Goal: Task Accomplishment & Management: Manage account settings

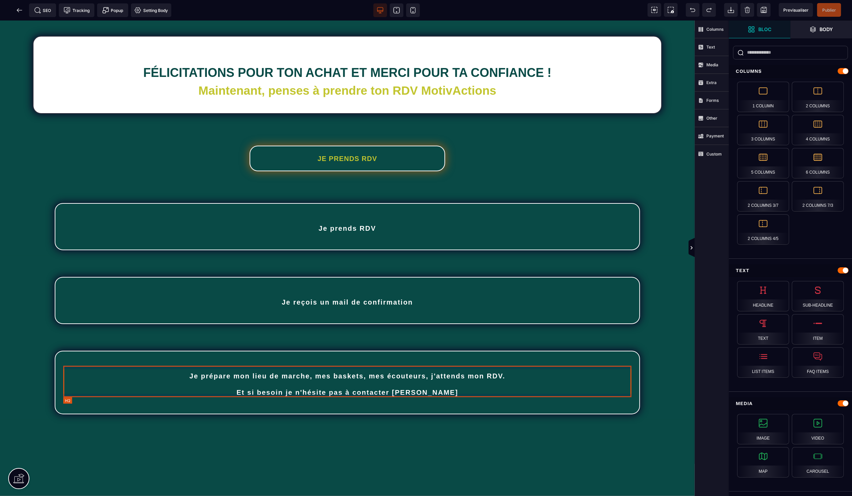
click at [316, 388] on h2 "Je prépare mon lieu de marche, mes baskets, mes écouteurs, j'attends mon RDV. E…" at bounding box center [347, 383] width 567 height 31
select select "***"
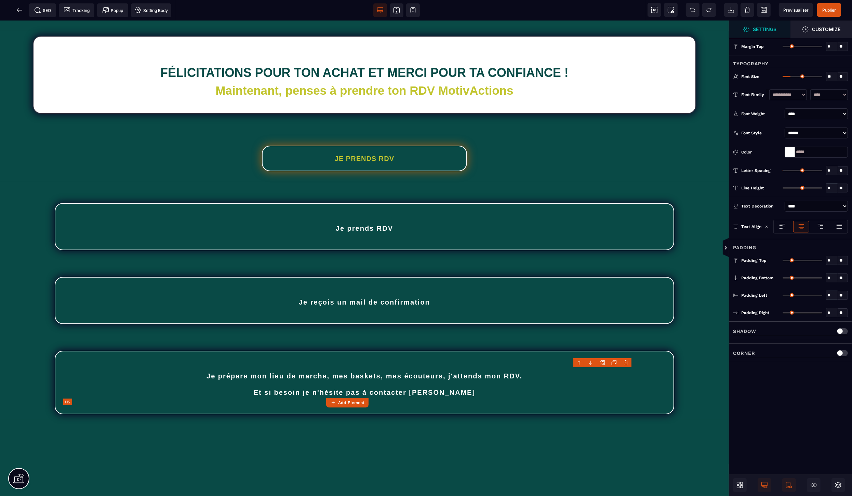
type input "**"
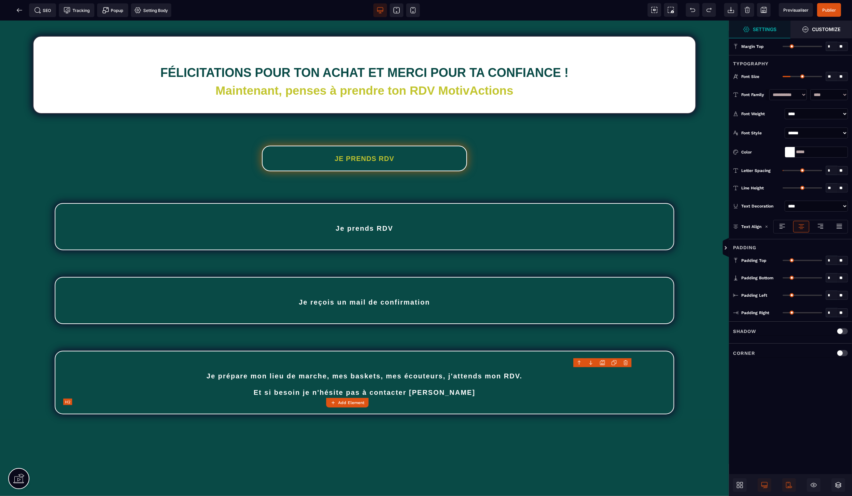
type input "**"
type input "*"
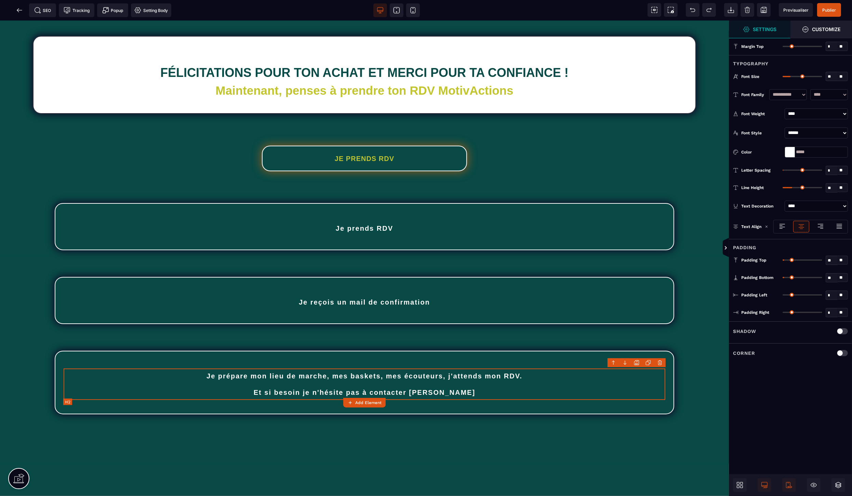
click at [314, 392] on h2 "Je prépare mon lieu de marche, mes baskets, mes écouteurs, j'attends mon RDV. E…" at bounding box center [364, 383] width 601 height 31
click at [336, 390] on h2 "Je prépare mon lieu de marche, mes baskets, mes écouteurs, j'attends mon RDV. E…" at bounding box center [364, 383] width 601 height 31
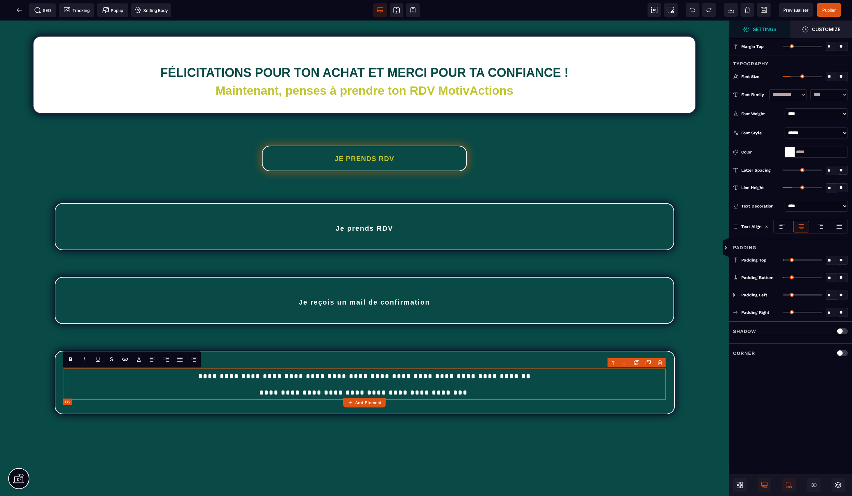
click at [337, 391] on h2 "**********" at bounding box center [365, 383] width 602 height 31
drag, startPoint x: 381, startPoint y: 389, endPoint x: 384, endPoint y: 422, distance: 33.3
click at [381, 389] on h2 "**********" at bounding box center [365, 383] width 602 height 31
click at [826, 10] on span "Publier" at bounding box center [829, 10] width 14 height 5
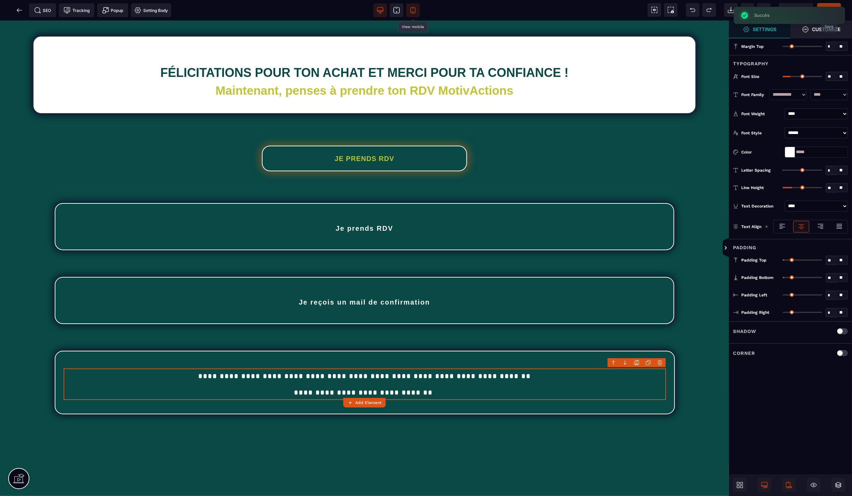
click at [408, 12] on span at bounding box center [413, 10] width 14 height 14
select select "***"
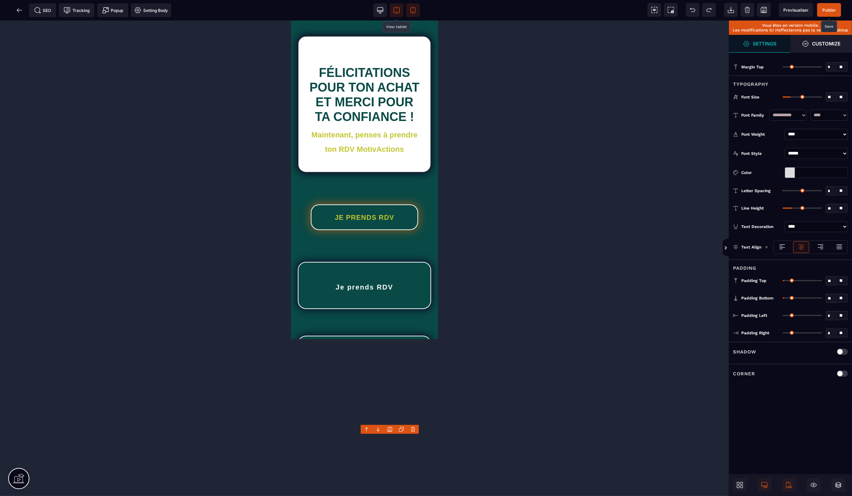
click at [394, 13] on icon at bounding box center [396, 10] width 6 height 6
type input "*****"
select select "***"
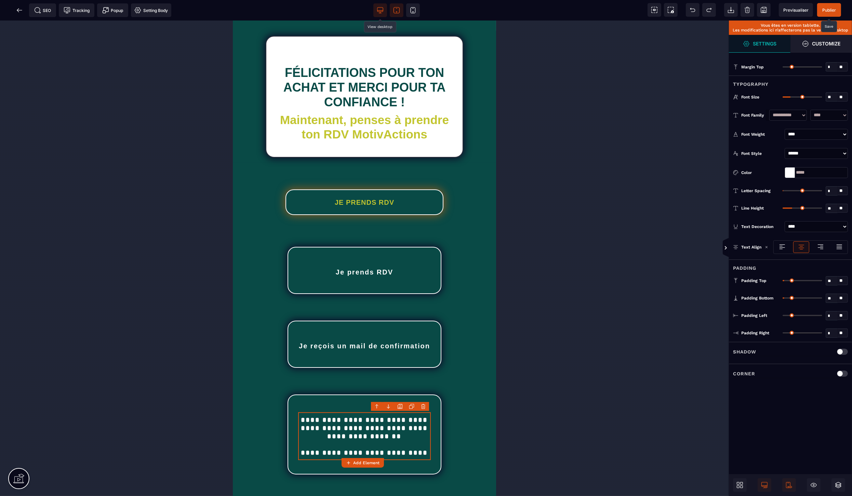
drag, startPoint x: 379, startPoint y: 8, endPoint x: 149, endPoint y: 13, distance: 230.4
click at [379, 8] on icon at bounding box center [380, 10] width 6 height 4
select select "***"
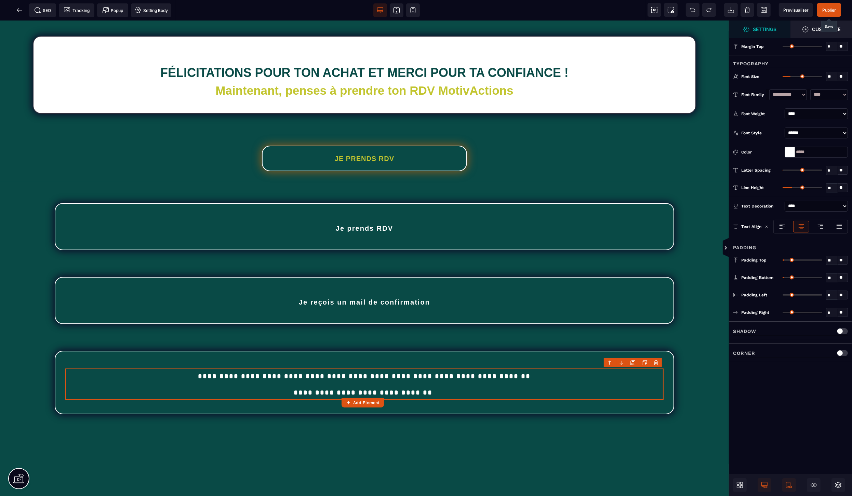
click at [822, 14] on span "Publier" at bounding box center [829, 10] width 24 height 14
click at [19, 8] on icon at bounding box center [19, 10] width 7 height 7
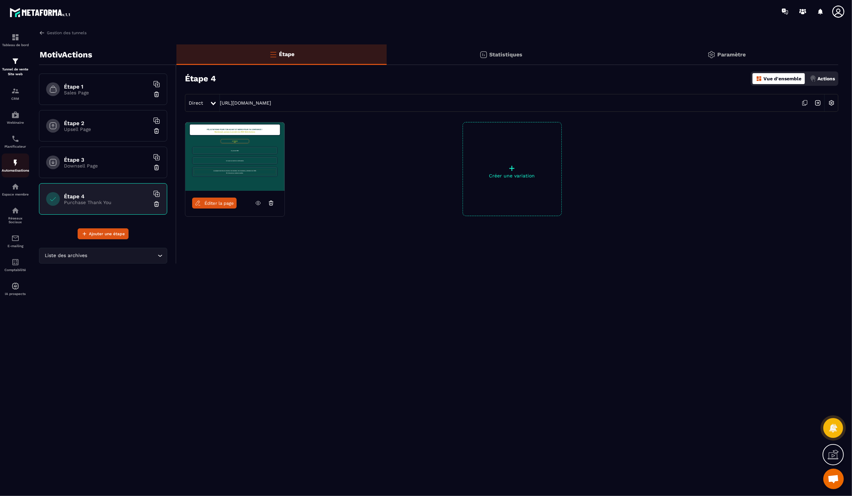
click at [18, 168] on div "Automatisations" at bounding box center [15, 166] width 27 height 14
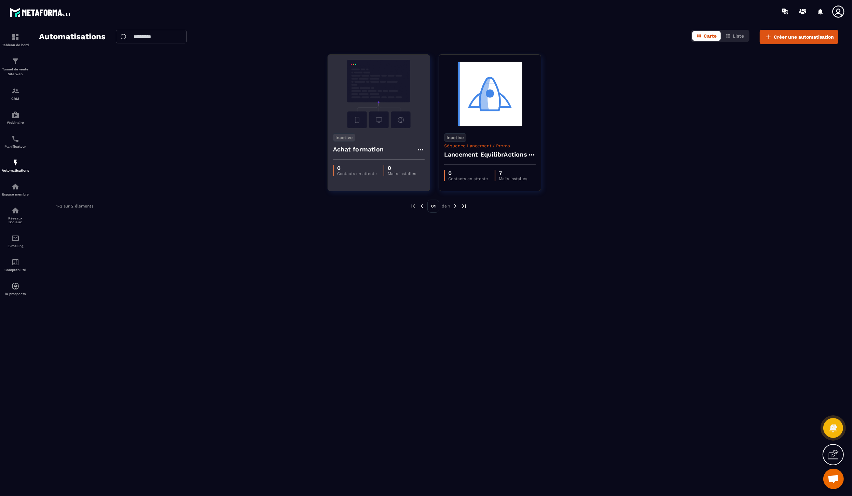
click at [383, 128] on div "Inactive Achat formation" at bounding box center [379, 143] width 102 height 31
click at [367, 87] on img at bounding box center [379, 94] width 92 height 68
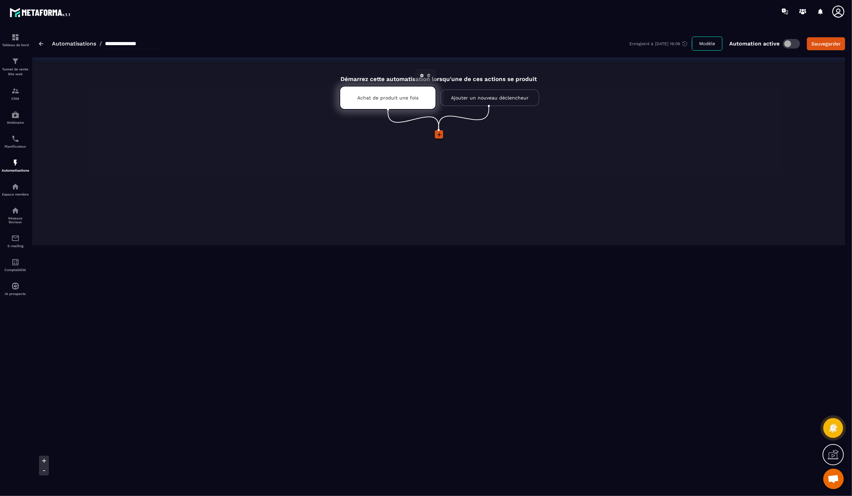
click at [396, 99] on p "Achat de produit une fois" at bounding box center [387, 97] width 61 height 5
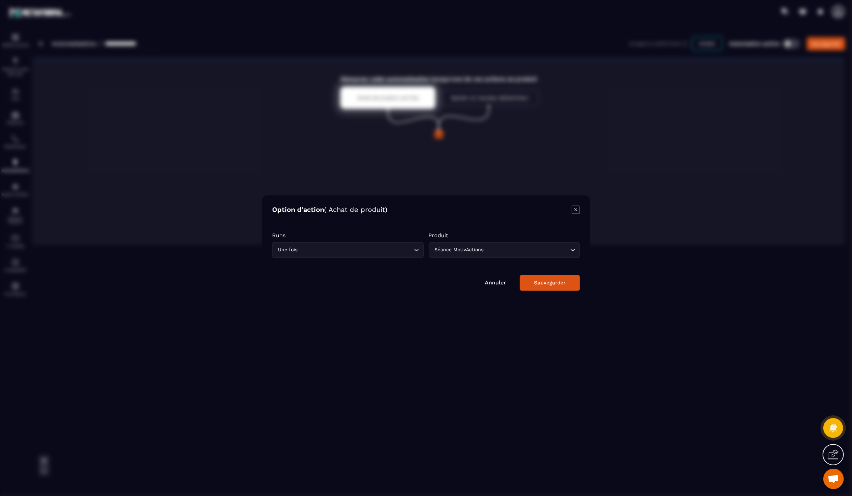
click at [520, 257] on div "Séance MotivActions Loading..." at bounding box center [503, 250] width 151 height 16
click at [578, 210] on icon "Modal window" at bounding box center [575, 209] width 8 height 8
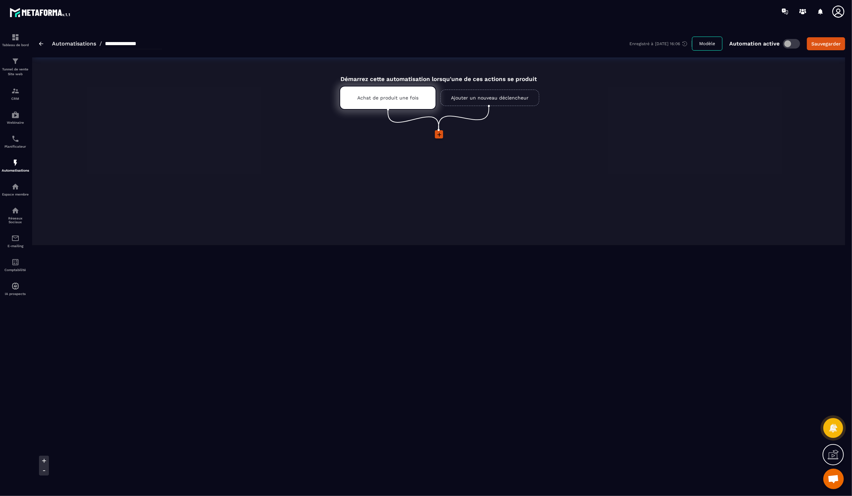
click at [439, 136] on icon at bounding box center [439, 134] width 7 height 7
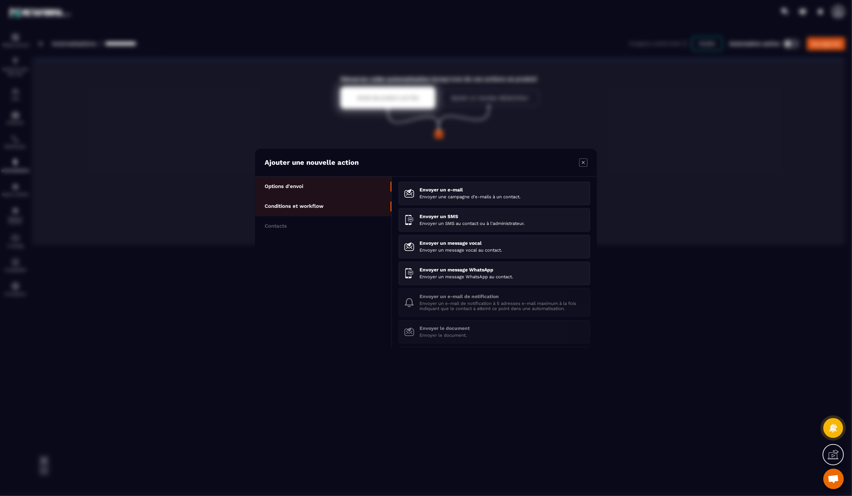
click at [312, 207] on p "Conditions et workflow" at bounding box center [293, 206] width 59 height 6
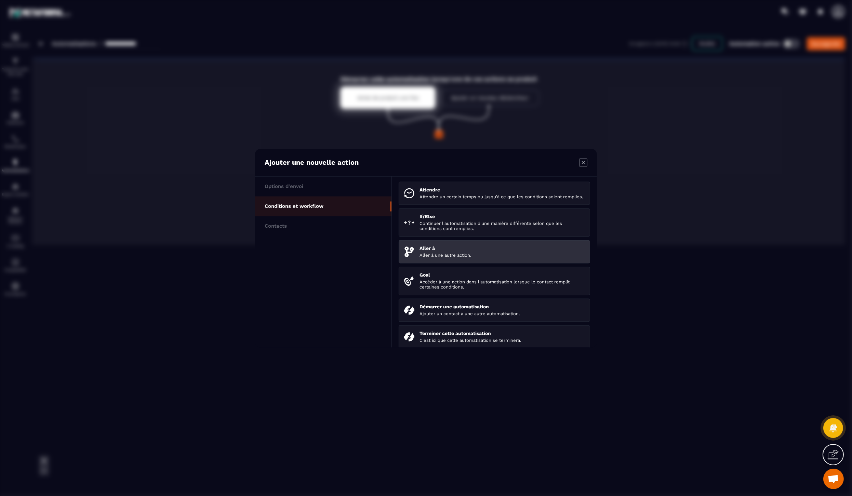
click at [500, 258] on div "Aller à Aller à une autre action." at bounding box center [501, 251] width 165 height 12
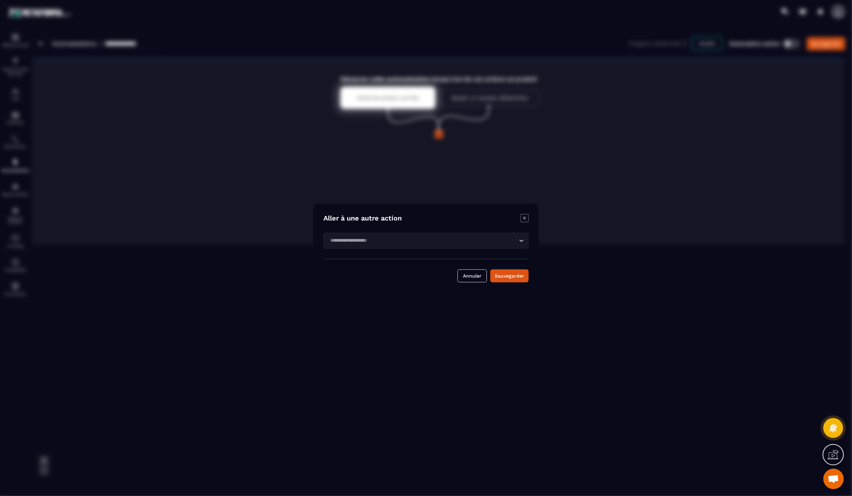
click at [385, 243] on input "Search for option" at bounding box center [422, 241] width 189 height 8
click at [523, 217] on icon "Modal window" at bounding box center [524, 218] width 8 height 8
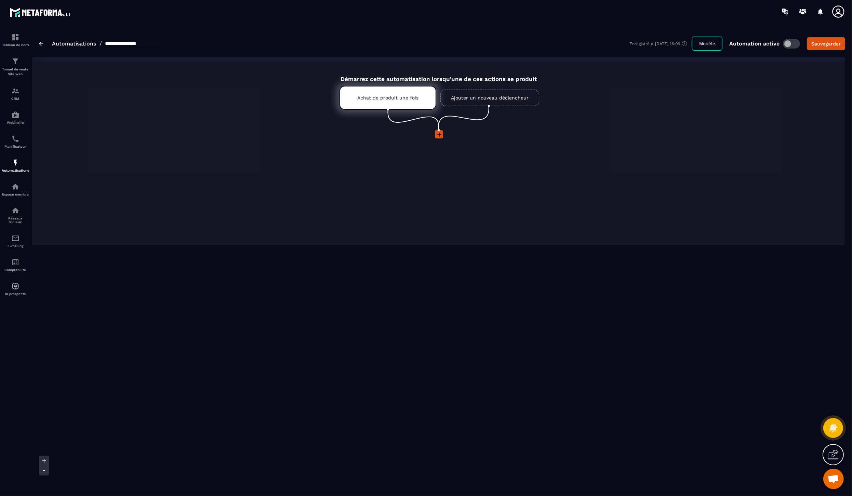
click at [439, 136] on icon at bounding box center [439, 135] width 4 height 4
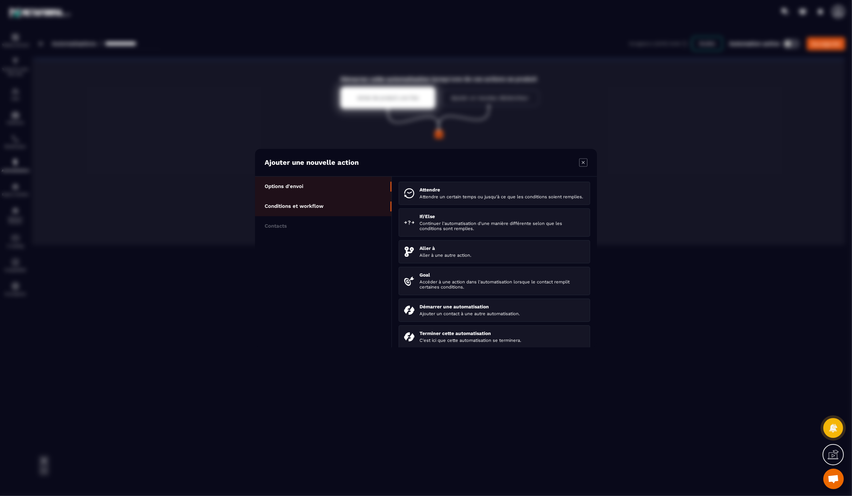
click at [313, 186] on li "Options d'envoi" at bounding box center [323, 186] width 136 height 20
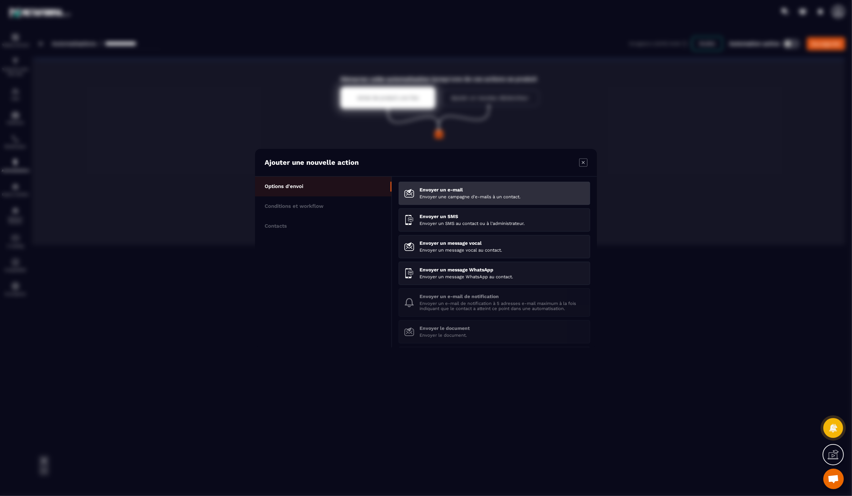
click at [489, 194] on p "Envoyer une campagne d'e-mails à un contact." at bounding box center [501, 196] width 165 height 5
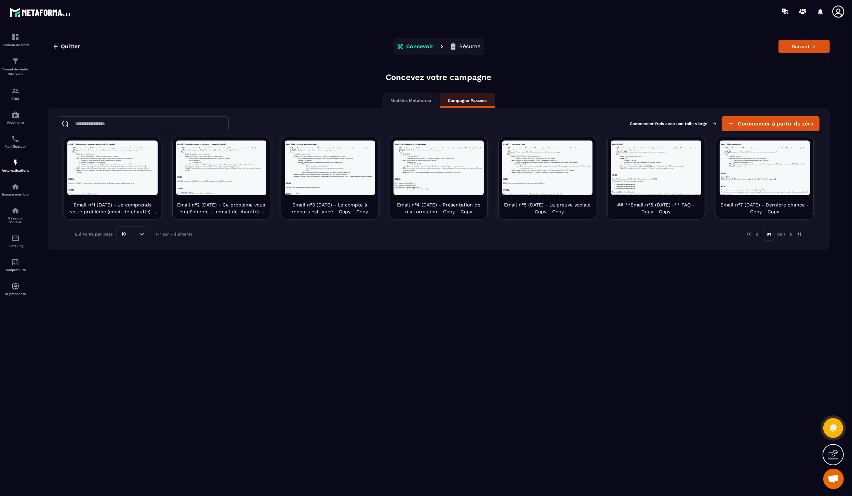
click at [410, 101] on p "Modèles Metaforma" at bounding box center [411, 100] width 41 height 5
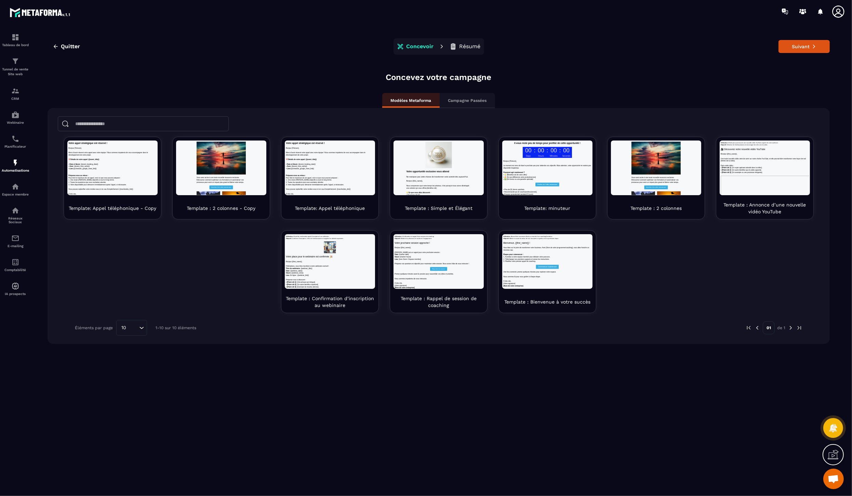
click at [468, 98] on p "Campagne Passées" at bounding box center [467, 100] width 39 height 5
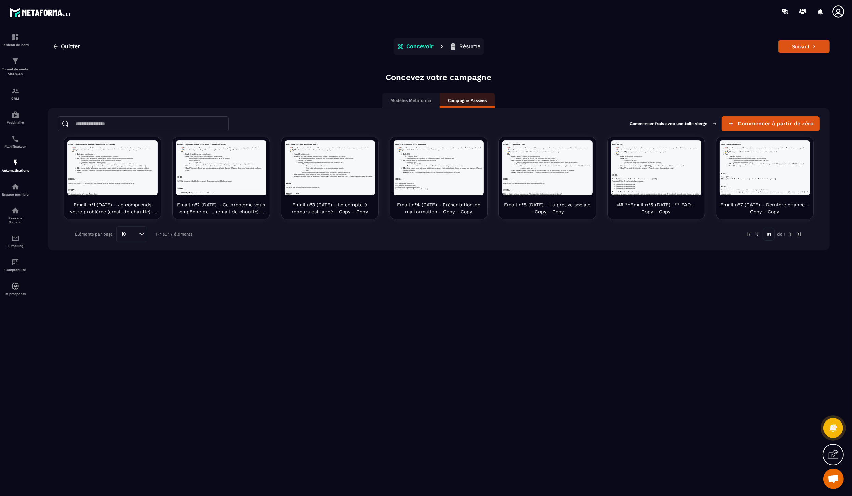
click at [426, 98] on p "Modèles Metaforma" at bounding box center [411, 100] width 41 height 5
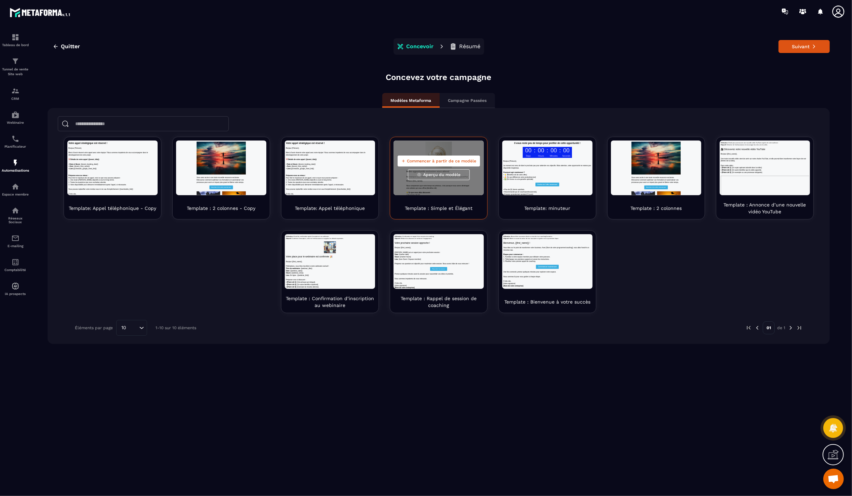
click at [440, 175] on span "Aperçu du modèle" at bounding box center [441, 174] width 37 height 5
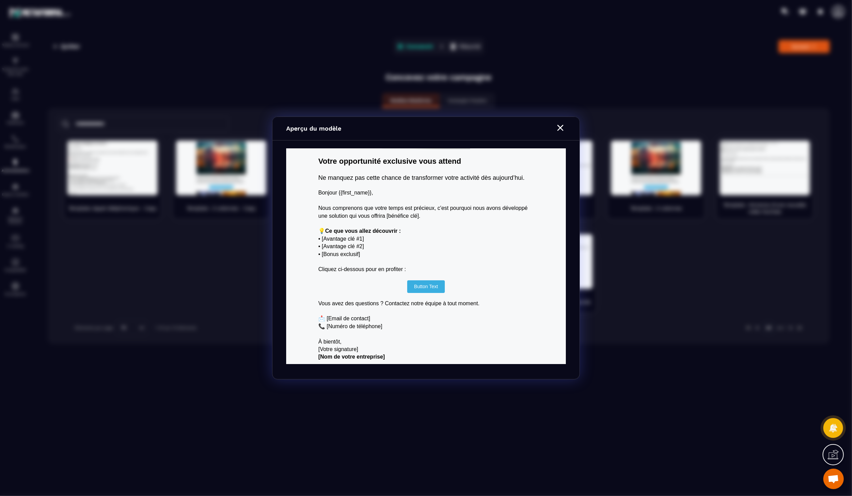
click at [559, 124] on icon "Modal window" at bounding box center [560, 127] width 11 height 11
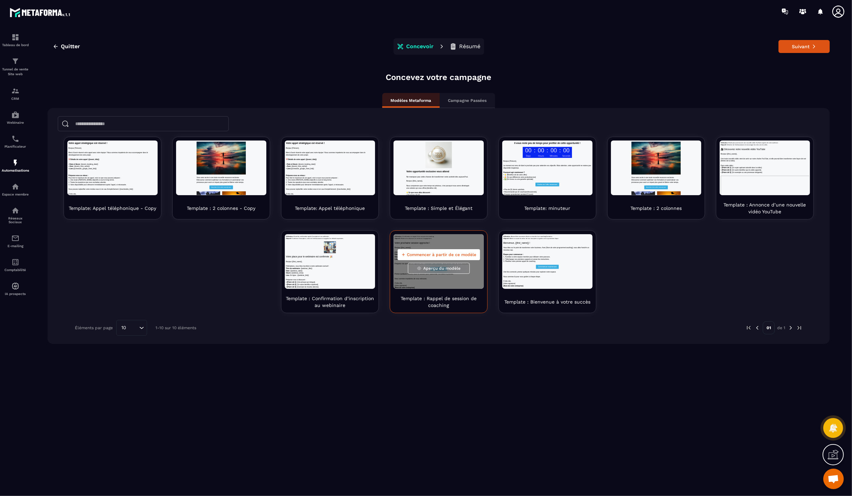
click at [430, 269] on span "Aperçu du modèle" at bounding box center [441, 268] width 37 height 5
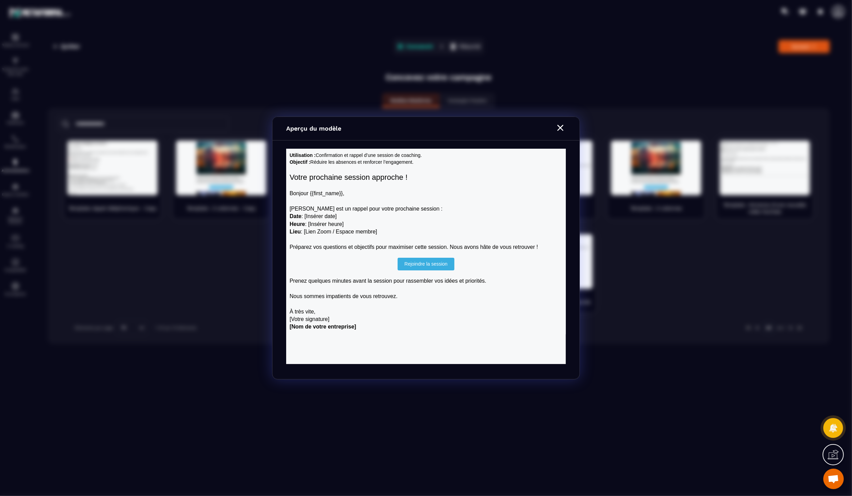
click at [559, 128] on icon "Modal window" at bounding box center [560, 127] width 11 height 11
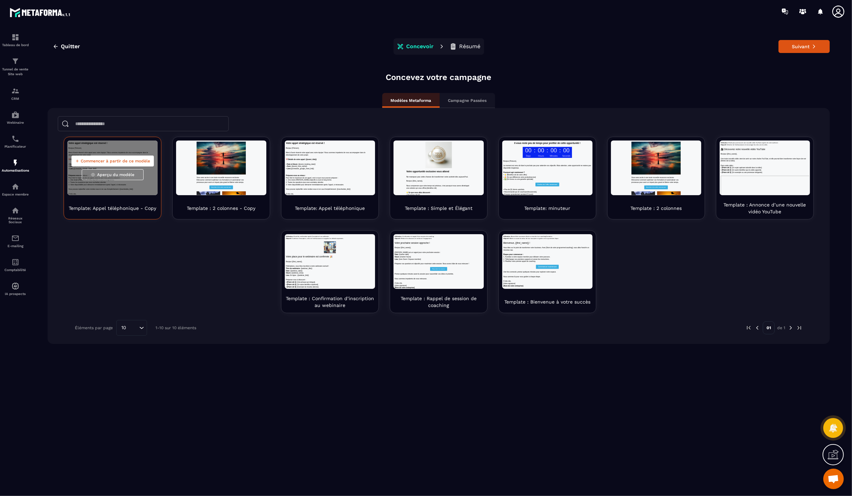
click at [111, 175] on span "Aperçu du modèle" at bounding box center [115, 174] width 37 height 5
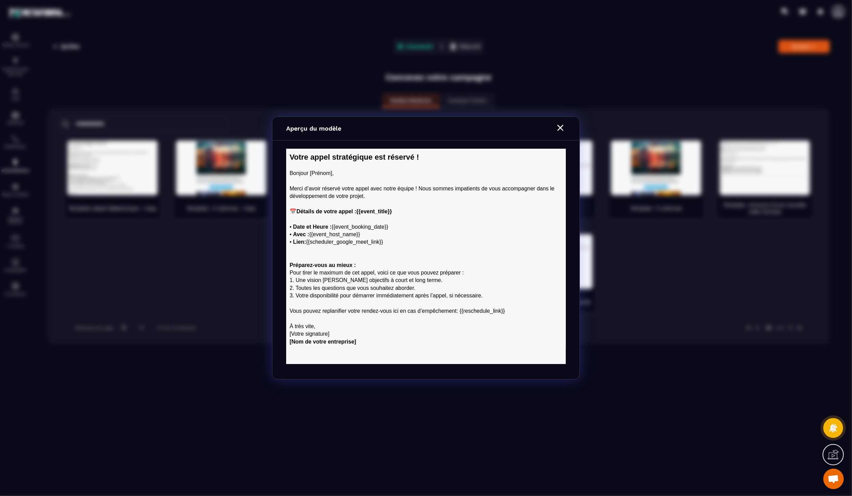
click at [561, 127] on icon "Modal window" at bounding box center [560, 128] width 6 height 6
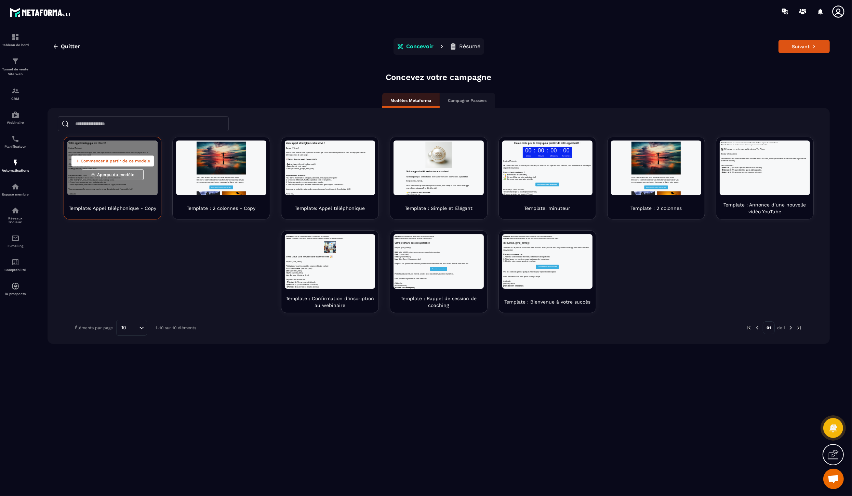
click at [103, 161] on span "Commencer à partir de ce modèle" at bounding box center [115, 160] width 69 height 5
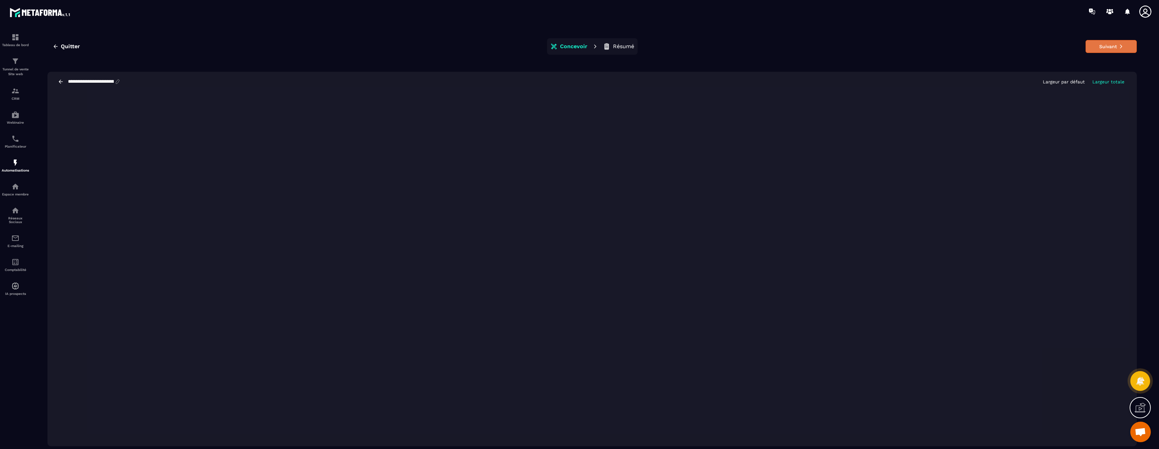
click at [851, 46] on button "Suivant" at bounding box center [1111, 46] width 51 height 13
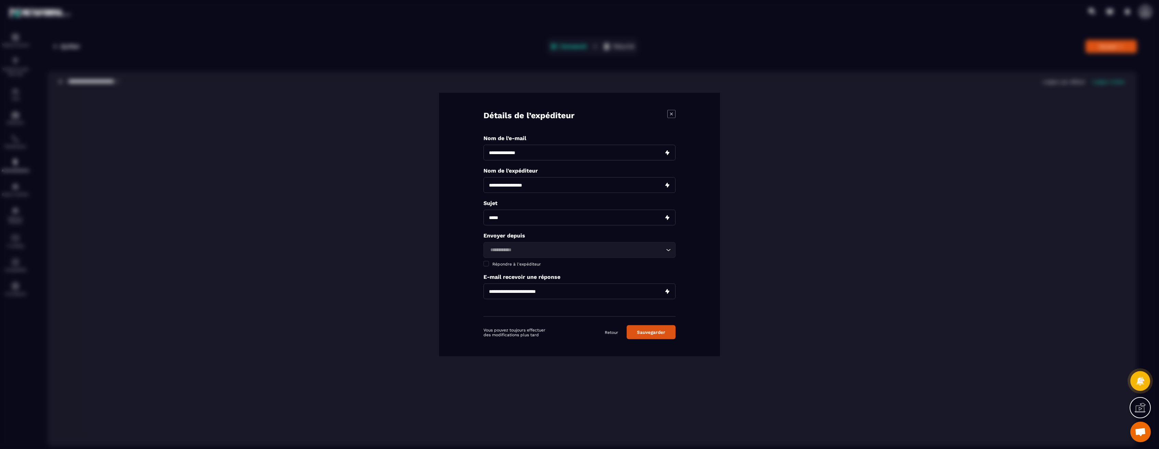
click at [548, 153] on input "Modal window" at bounding box center [580, 153] width 192 height 16
click at [553, 154] on input "Modal window" at bounding box center [580, 153] width 192 height 16
click at [589, 149] on input "Modal window" at bounding box center [580, 153] width 192 height 16
click at [585, 133] on div "Détails de l’expéditeur Nom de l'e-mail Nom de l'expéditeur Sujet Envoyer depui…" at bounding box center [579, 224] width 281 height 263
click at [637, 254] on div "Loading..." at bounding box center [580, 250] width 192 height 16
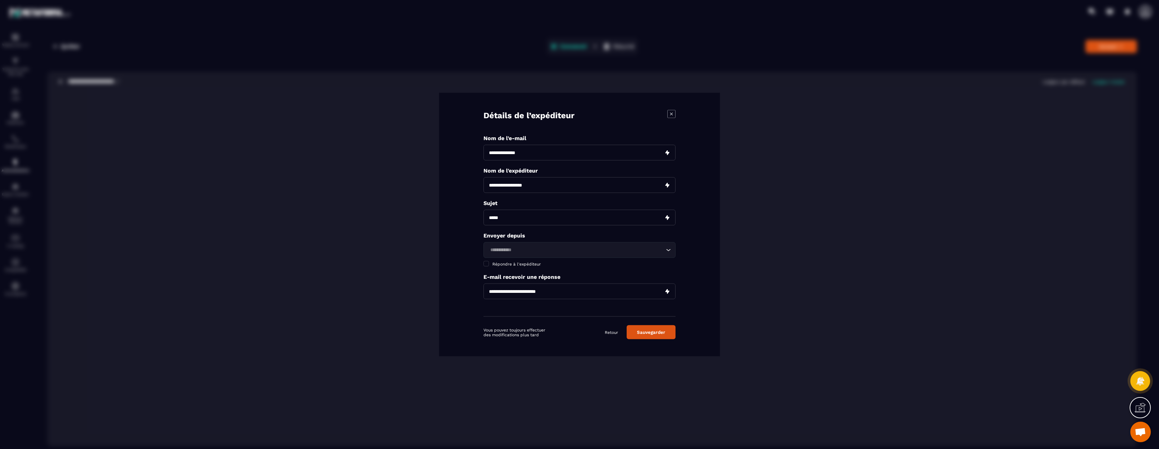
click at [624, 230] on div "Nom de l'e-mail Nom de l'expéditeur Sujet Envoyer depuis Loading... Veuillez re…" at bounding box center [580, 226] width 192 height 182
click at [488, 264] on span "Modal window" at bounding box center [486, 263] width 5 height 5
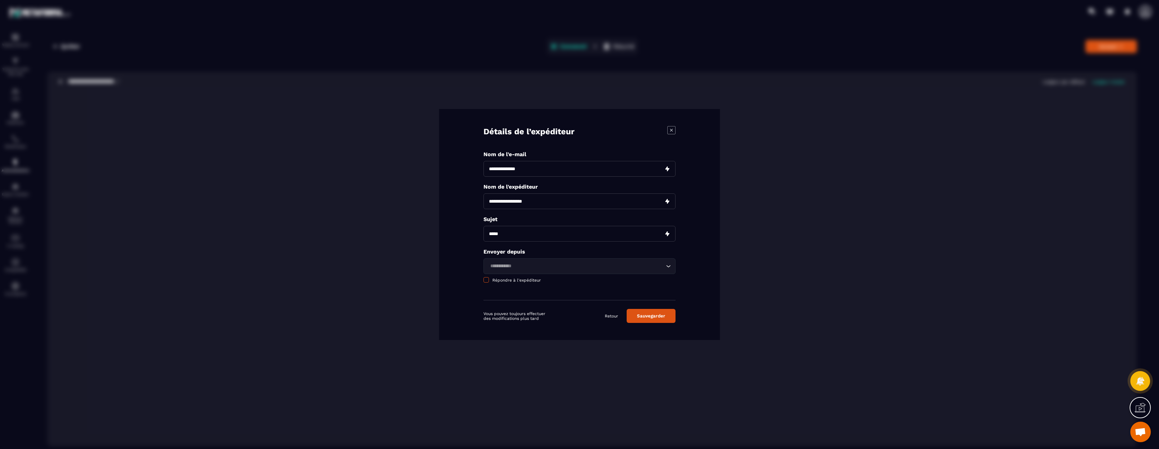
click at [485, 281] on span "Modal window" at bounding box center [486, 279] width 5 height 5
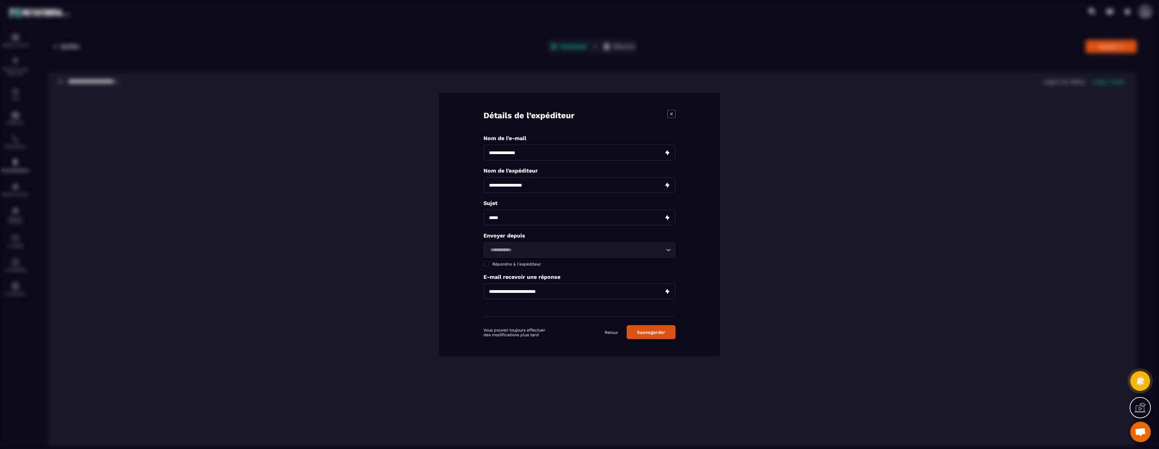
click at [671, 111] on icon "Modal window" at bounding box center [671, 114] width 8 height 8
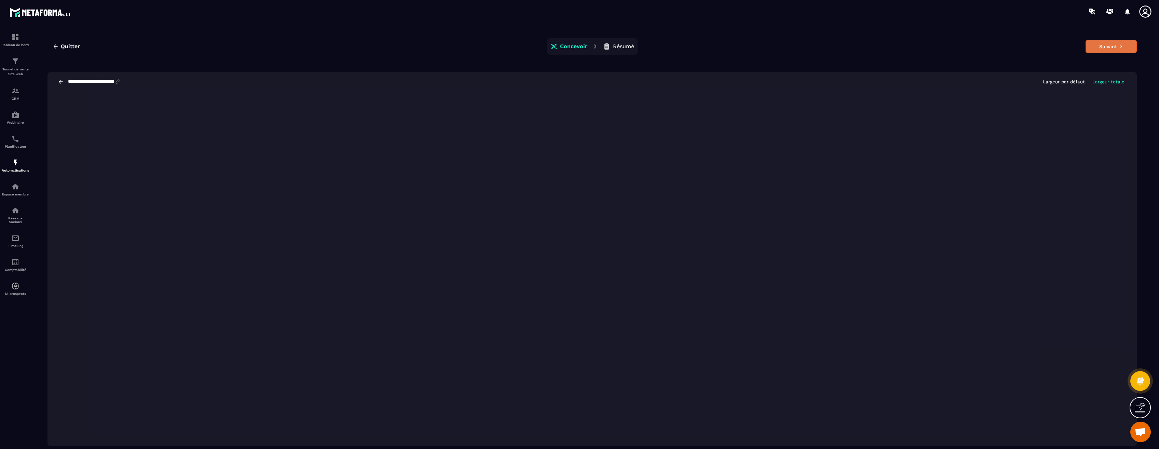
click at [851, 45] on button "Suivant" at bounding box center [1111, 46] width 51 height 13
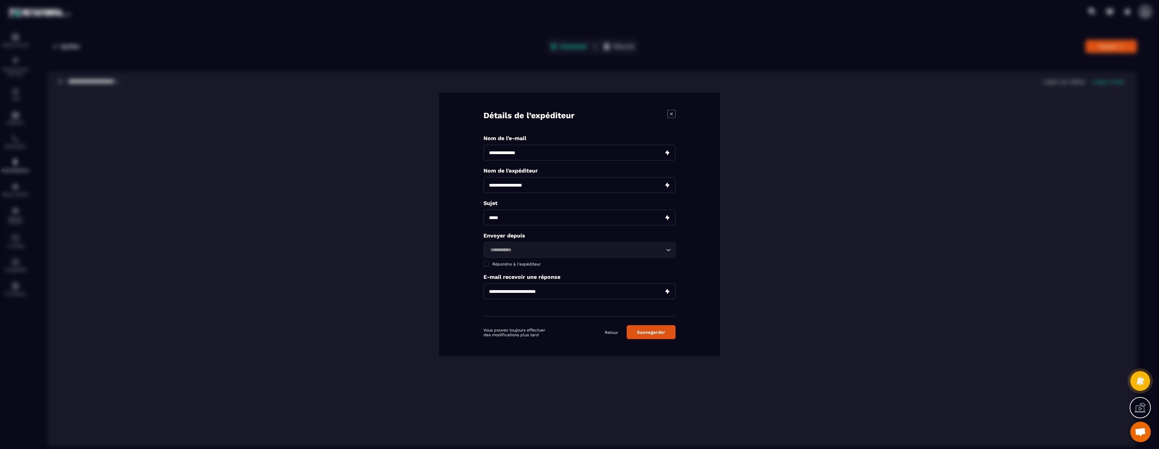
click at [661, 332] on button "Sauvegarder" at bounding box center [651, 332] width 49 height 14
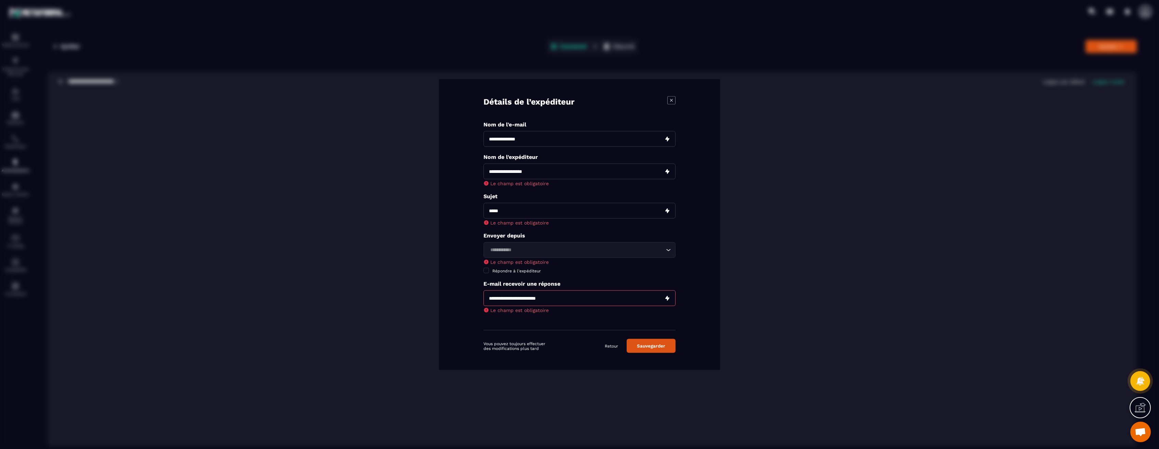
click at [623, 168] on input "Modal window" at bounding box center [580, 172] width 192 height 16
click at [531, 174] on input "Modal window" at bounding box center [580, 172] width 192 height 16
type input "**********"
click at [531, 210] on input "Modal window" at bounding box center [580, 211] width 192 height 16
type input "*"
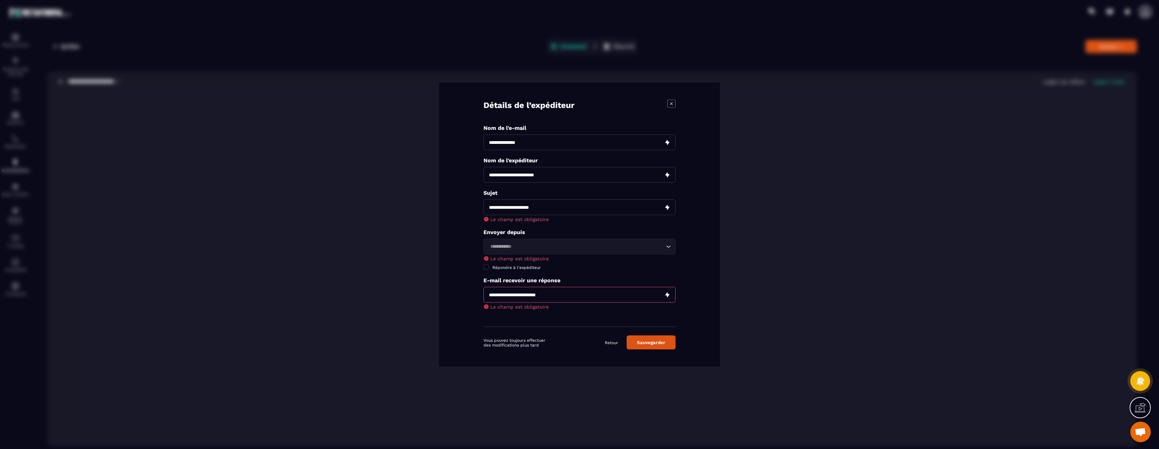
type input "**********"
click at [530, 249] on div "Loading..." at bounding box center [580, 247] width 192 height 16
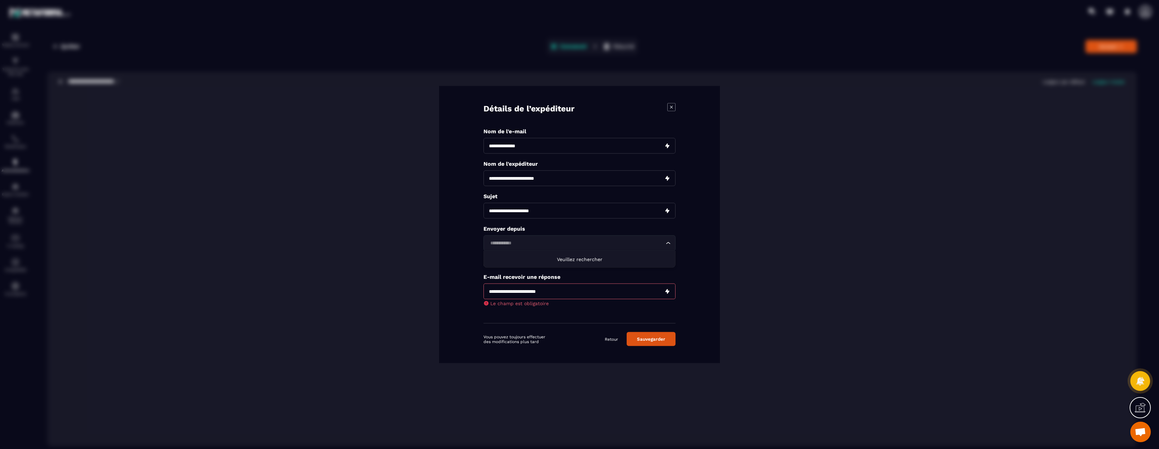
click at [564, 243] on input "Search for option" at bounding box center [576, 244] width 176 height 8
click at [426, 247] on div "Modal window" at bounding box center [579, 224] width 1159 height 449
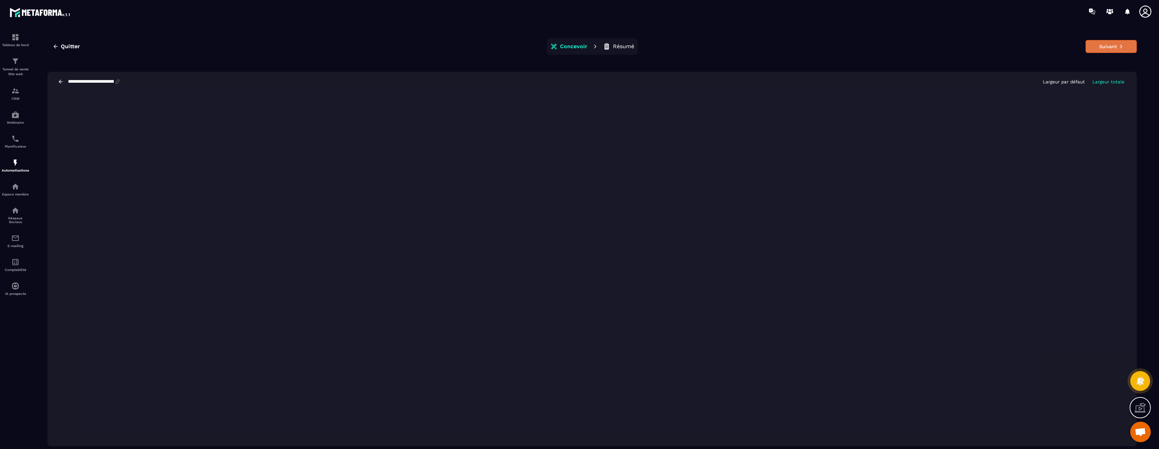
click at [851, 40] on button "Suivant" at bounding box center [1111, 46] width 51 height 13
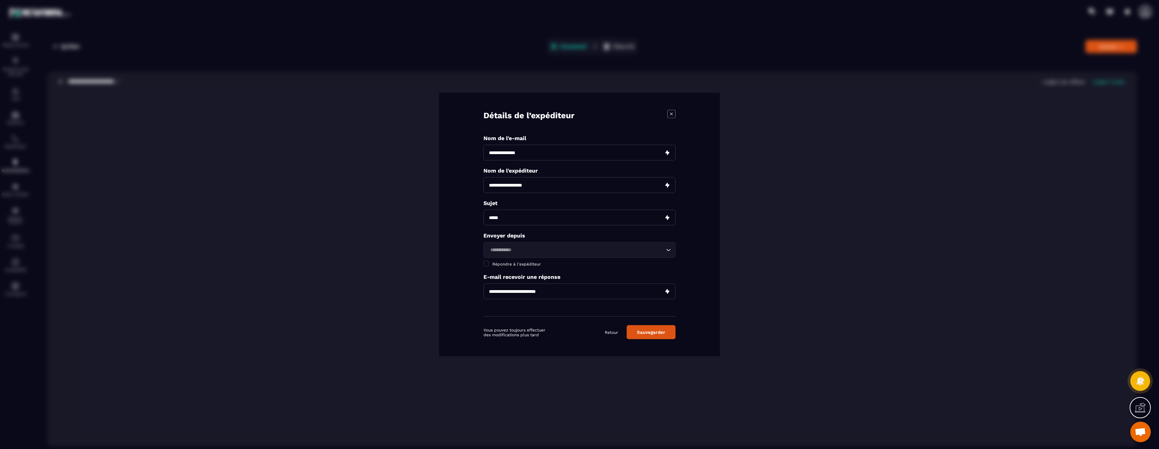
click at [536, 190] on input "Modal window" at bounding box center [580, 185] width 192 height 16
type input "**********"
click at [539, 219] on input "Modal window" at bounding box center [580, 218] width 192 height 16
type input "**********"
click at [549, 291] on input "Modal window" at bounding box center [580, 292] width 192 height 16
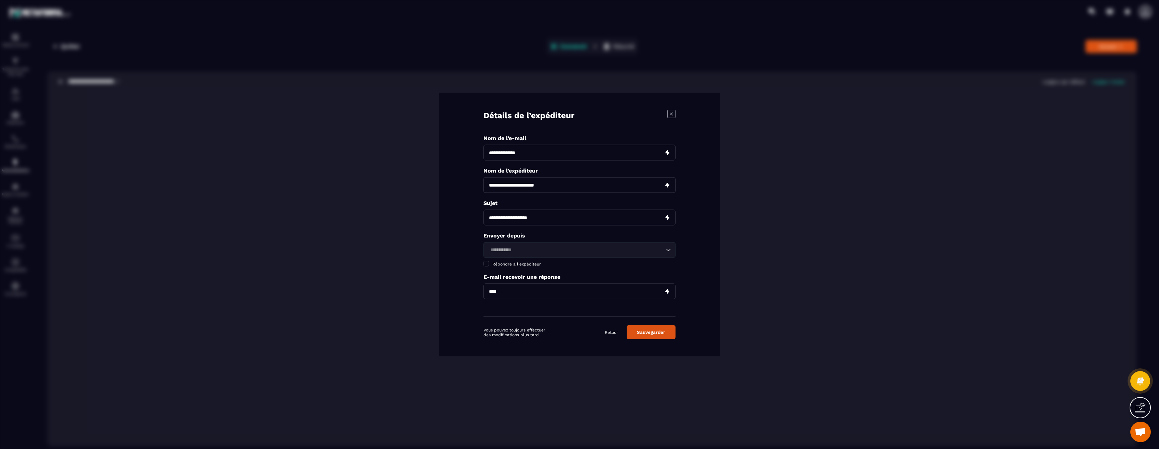
type input "**********"
click at [655, 333] on button "Sauvegarder" at bounding box center [651, 332] width 49 height 14
click at [488, 269] on span "Modal window" at bounding box center [486, 266] width 5 height 5
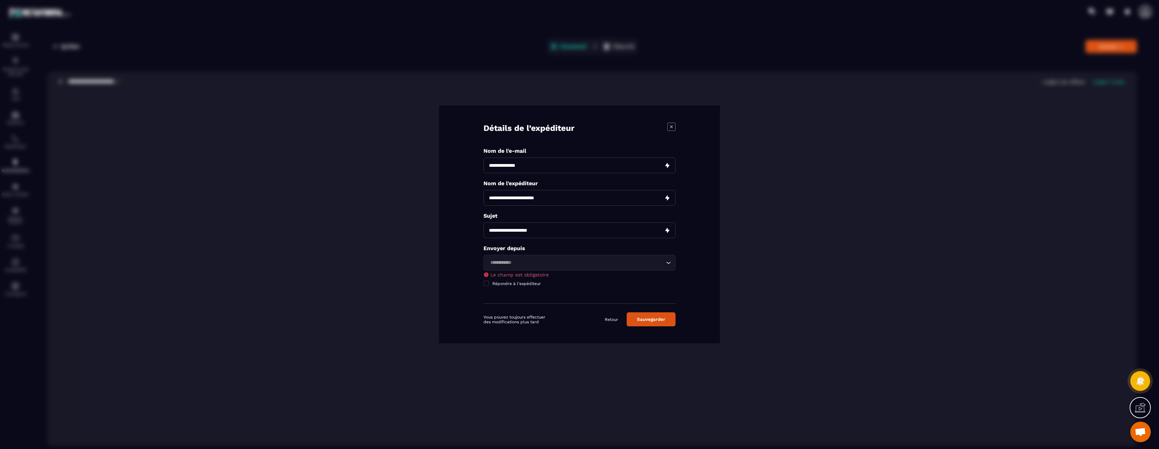
click at [652, 315] on button "Sauvegarder" at bounding box center [651, 319] width 49 height 14
click at [645, 319] on button "Sauvegarder" at bounding box center [651, 319] width 49 height 14
click at [526, 262] on input "Search for option" at bounding box center [576, 263] width 176 height 8
type input "******"
click at [661, 313] on button "Sauvegarder" at bounding box center [651, 319] width 49 height 14
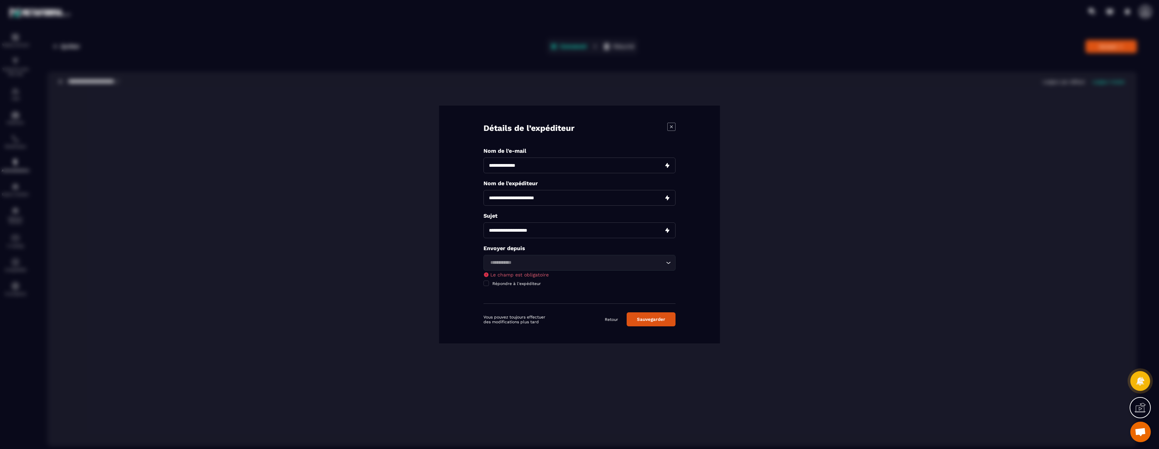
click at [660, 316] on button "Sauvegarder" at bounding box center [651, 319] width 49 height 14
click at [671, 126] on icon "Modal window" at bounding box center [671, 127] width 8 height 8
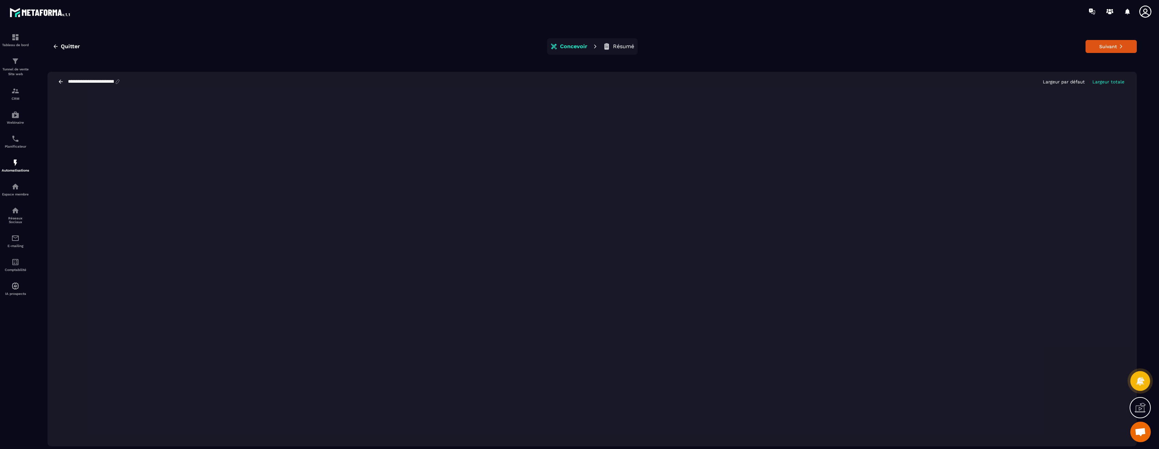
click at [851, 15] on icon at bounding box center [1146, 12] width 14 height 14
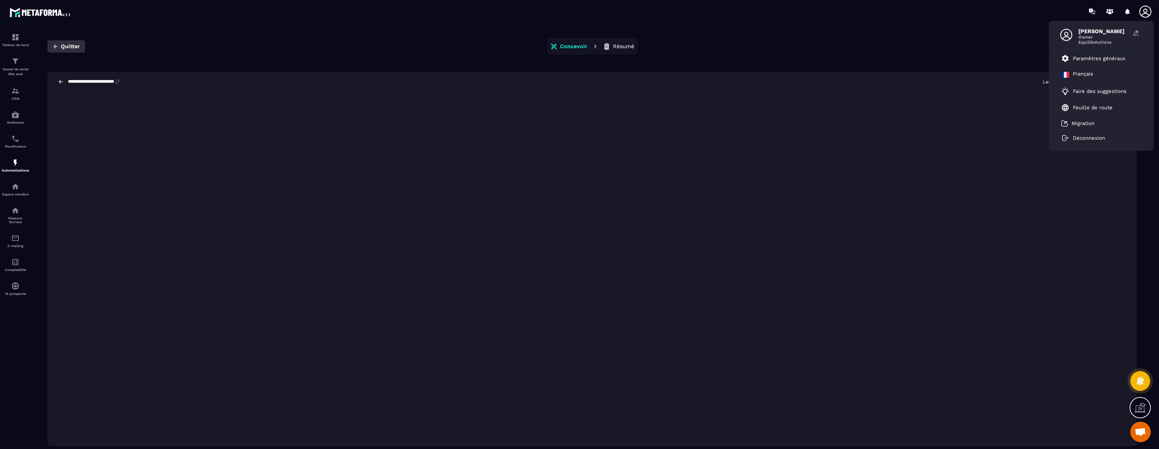
click at [71, 44] on span "Quitter" at bounding box center [70, 46] width 19 height 7
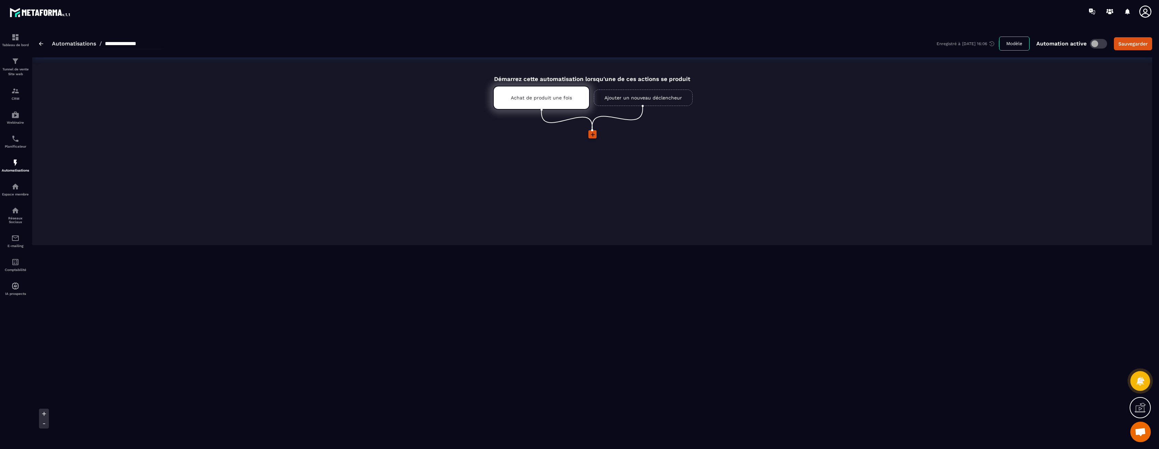
click at [592, 131] on circle at bounding box center [592, 130] width 2 height 2
click at [591, 134] on icon at bounding box center [592, 134] width 7 height 7
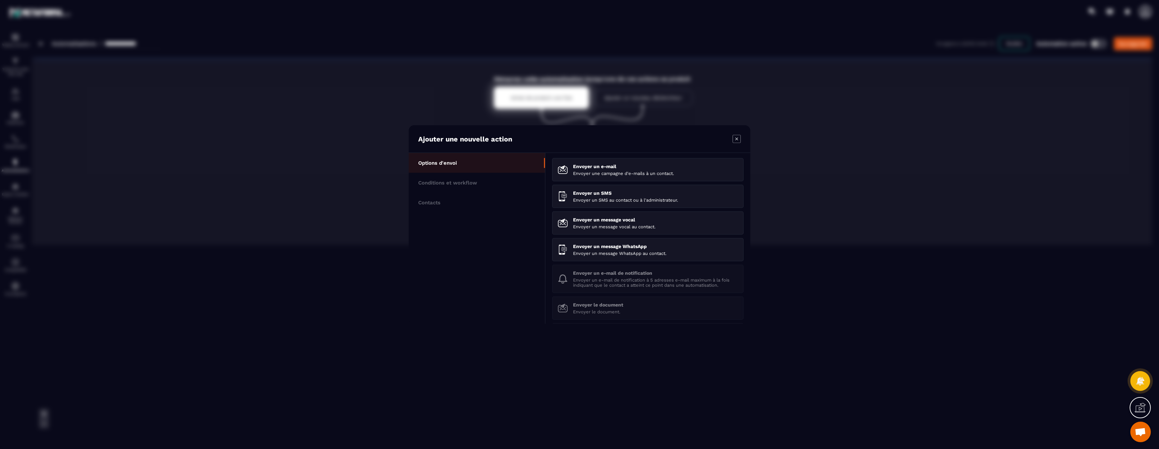
click at [612, 157] on ul "Envoyer un e-mail Envoyer une campagne d'e-mails à un contact. Envoyer un SMS E…" at bounding box center [647, 238] width 205 height 171
click at [612, 169] on p "Envoyer un e-mail" at bounding box center [655, 166] width 165 height 5
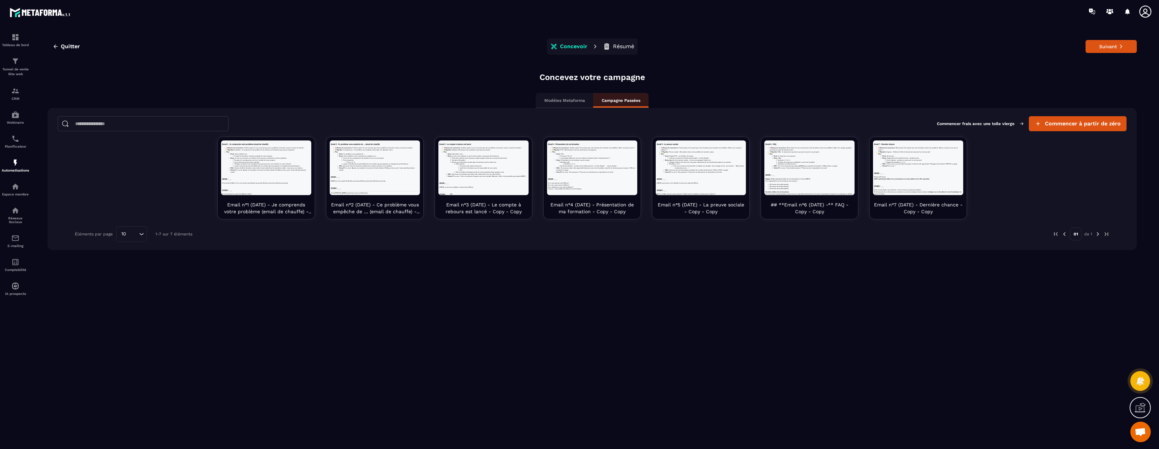
click at [564, 98] on p "Modèles Metaforma" at bounding box center [564, 100] width 41 height 5
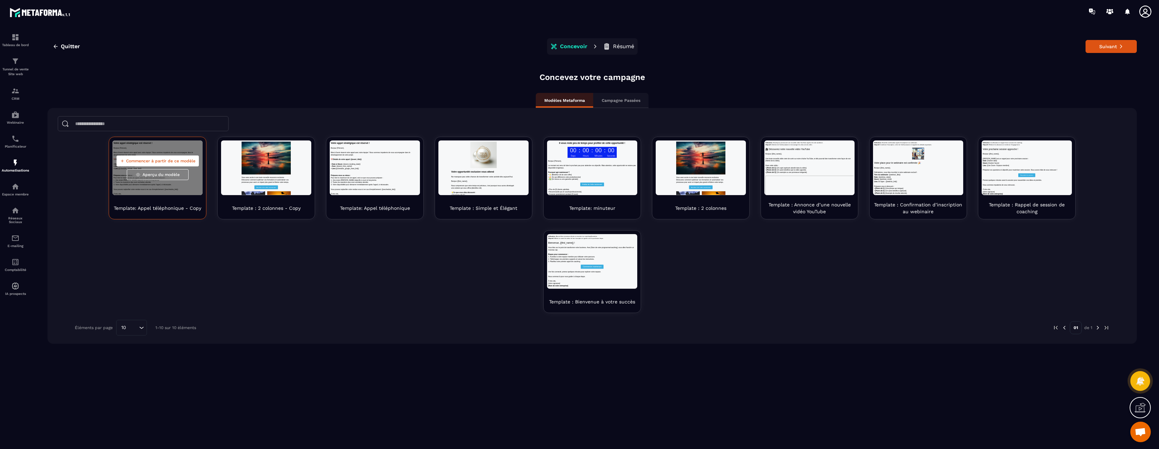
click at [155, 173] on span "Aperçu du modèle" at bounding box center [160, 174] width 37 height 5
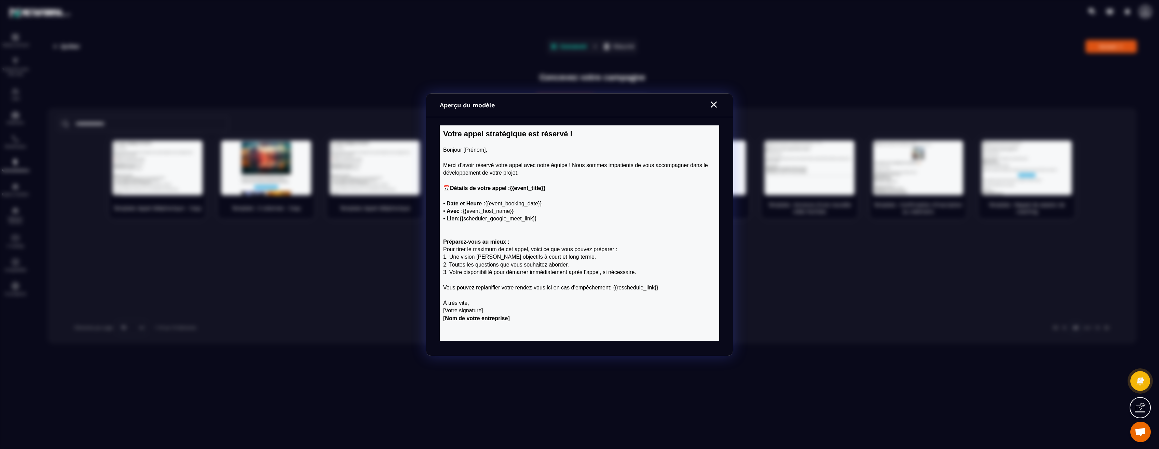
click at [712, 104] on icon "Modal window" at bounding box center [713, 104] width 11 height 11
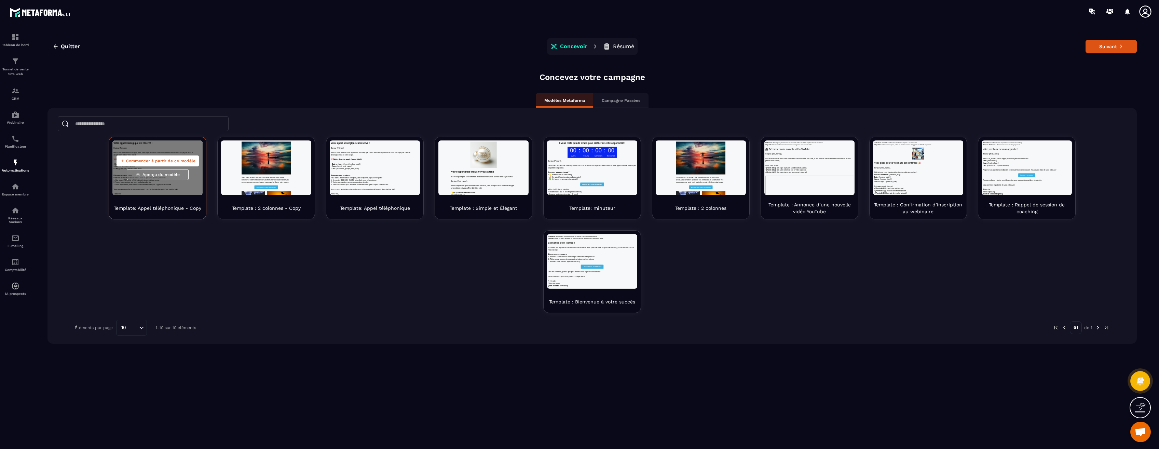
click at [144, 159] on span "Commencer à partir de ce modèle" at bounding box center [160, 160] width 69 height 5
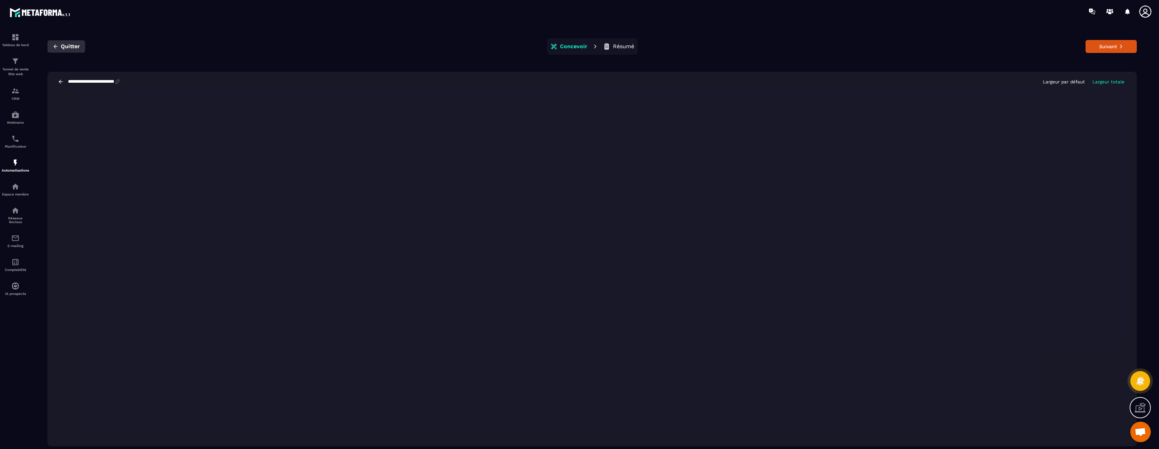
click at [60, 46] on button "Quitter" at bounding box center [66, 46] width 38 height 12
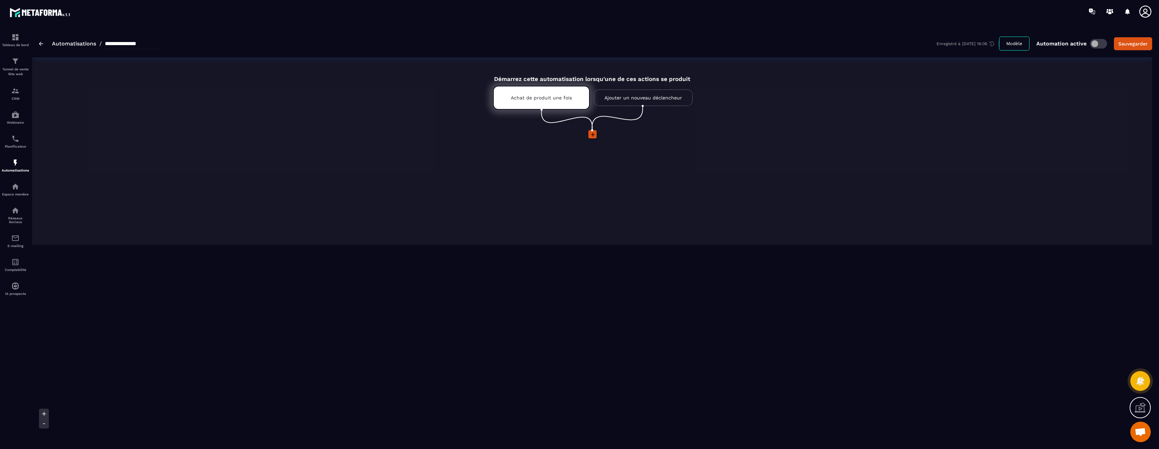
click at [851, 15] on icon at bounding box center [1145, 11] width 12 height 12
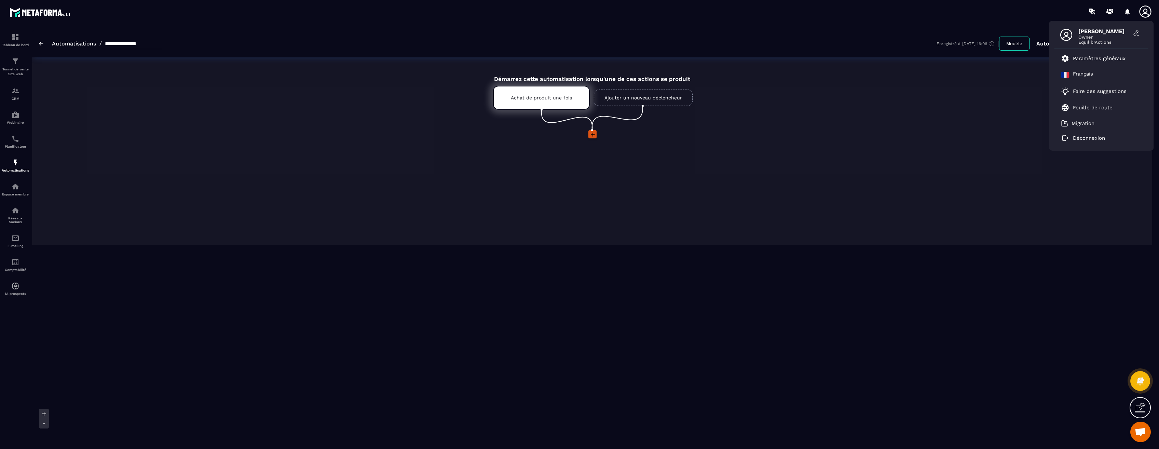
click at [851, 32] on span "Justine Jacquat" at bounding box center [1103, 31] width 51 height 6
click at [851, 40] on span "EquilibrActions" at bounding box center [1103, 42] width 51 height 5
click at [851, 58] on p "Paramètres généraux" at bounding box center [1099, 58] width 53 height 6
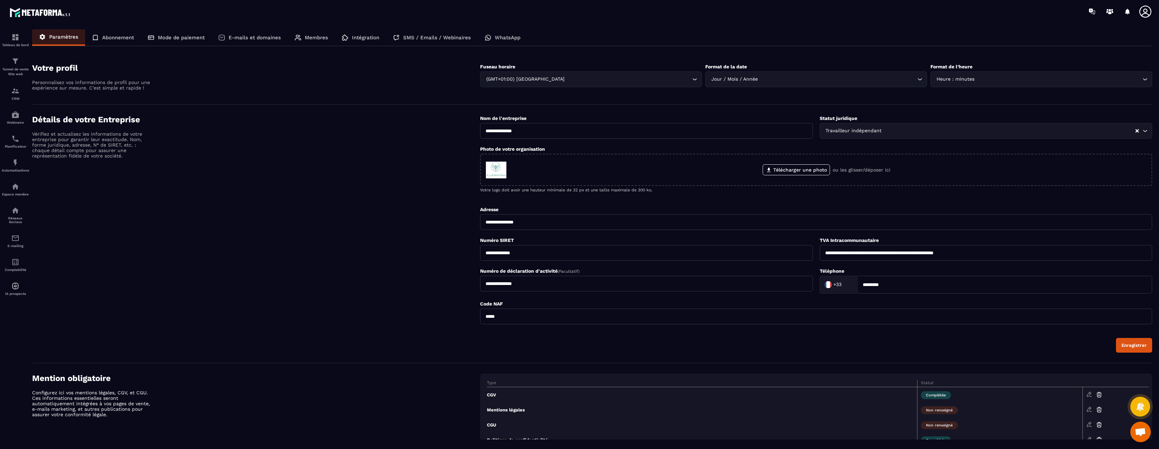
click at [256, 37] on p "E-mails et domaines" at bounding box center [255, 38] width 52 height 6
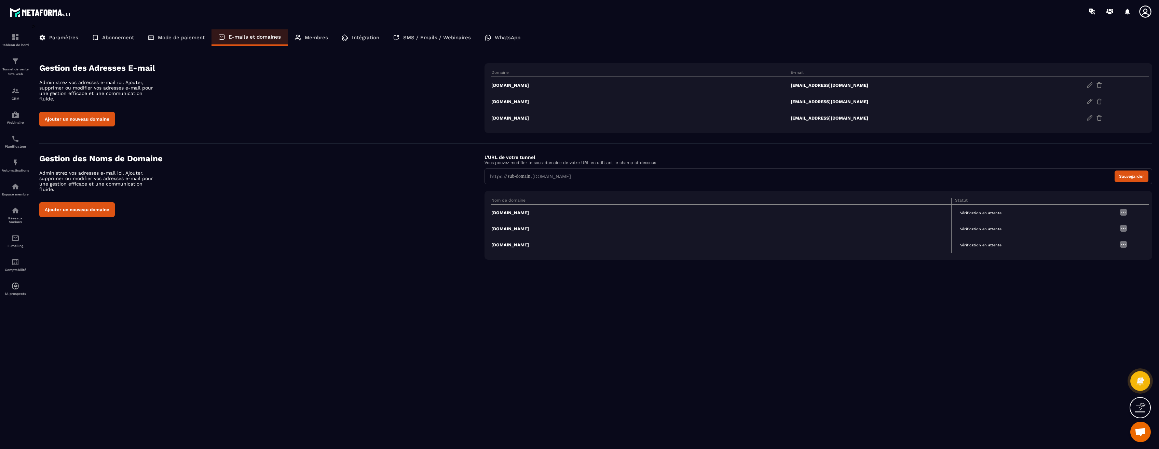
click at [851, 212] on img at bounding box center [1123, 212] width 8 height 8
click at [851, 224] on link "Modifier" at bounding box center [1106, 225] width 34 height 6
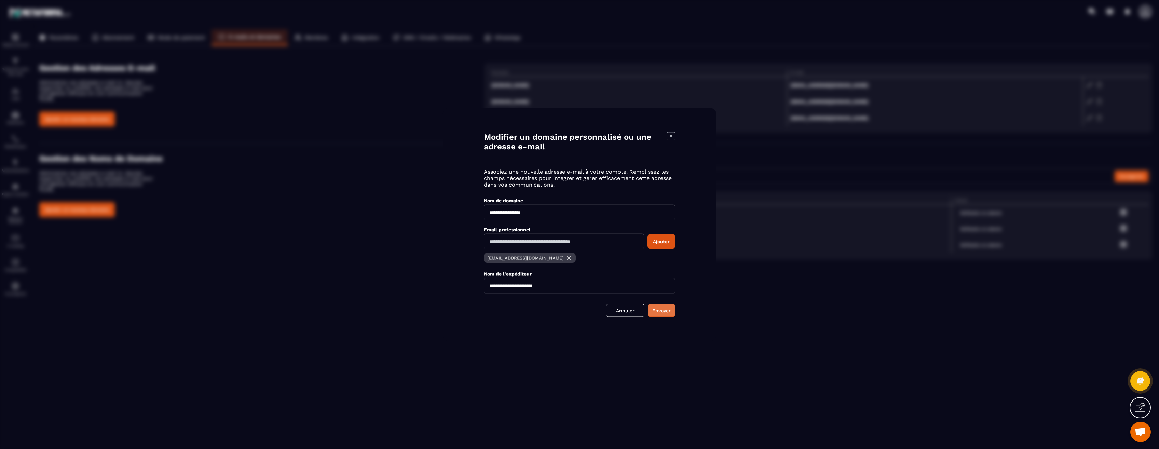
click at [663, 311] on button "Envoyer" at bounding box center [661, 310] width 27 height 13
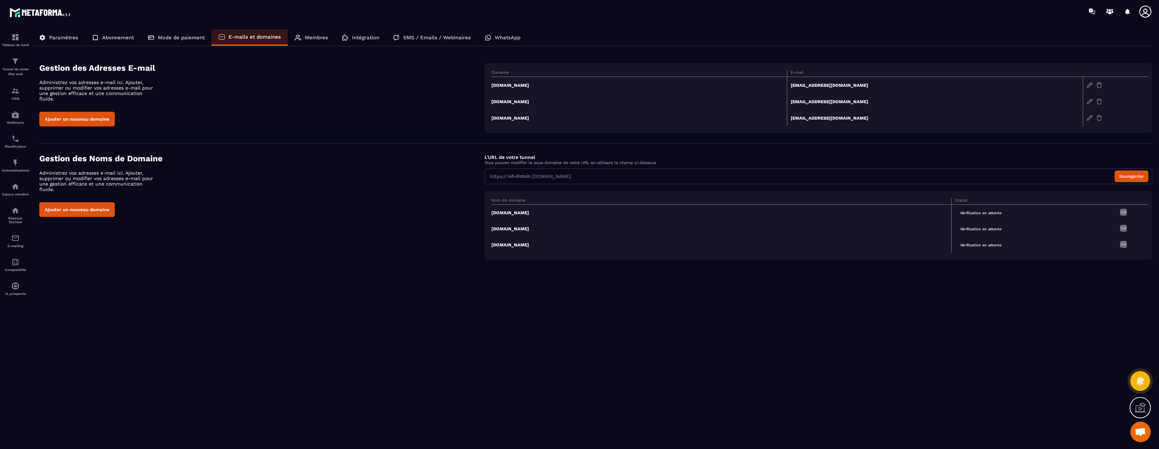
click at [95, 205] on button "Ajouter un nouveau domaine" at bounding box center [77, 209] width 76 height 15
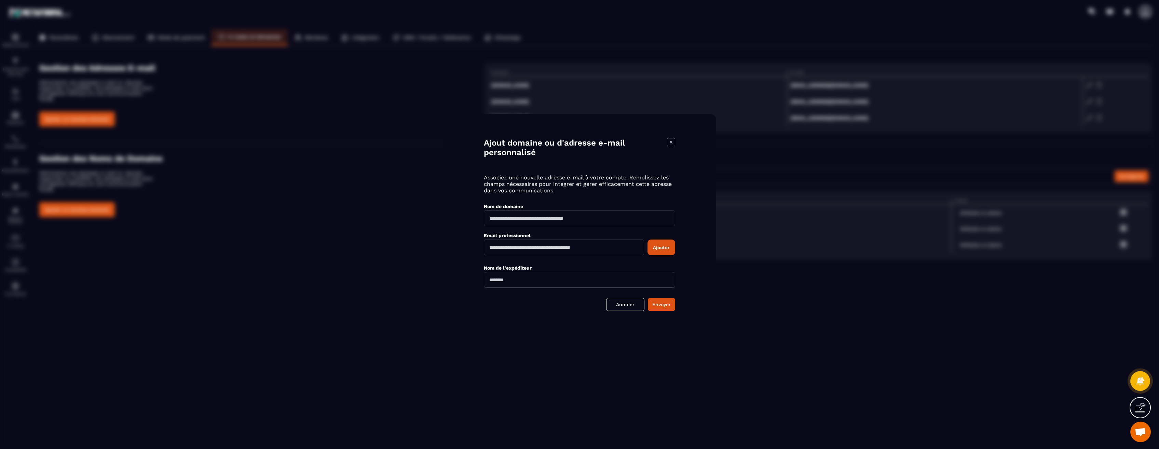
click at [670, 145] on icon "Modal window" at bounding box center [671, 142] width 8 height 8
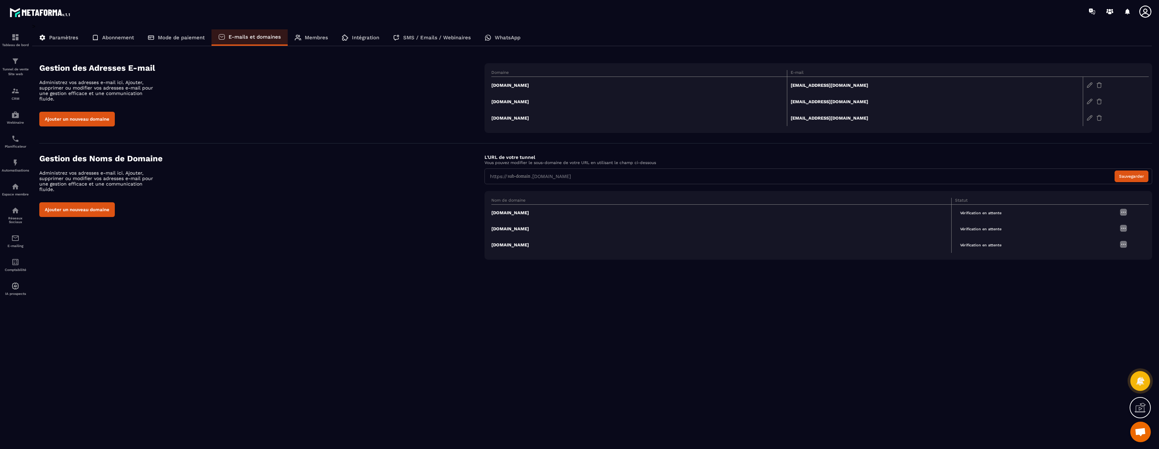
click at [851, 246] on span "Vérification en attente" at bounding box center [981, 245] width 52 height 8
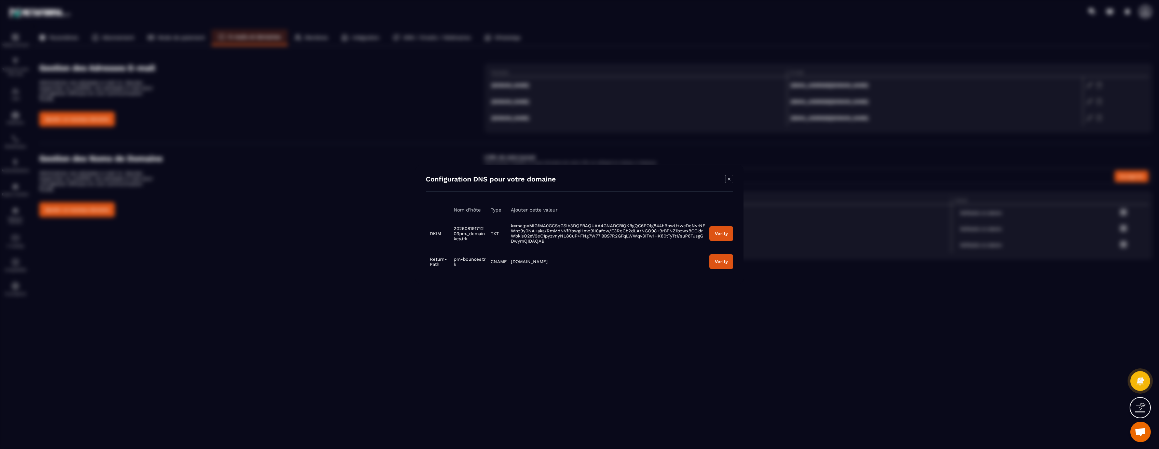
click at [717, 239] on button "Verify" at bounding box center [721, 233] width 24 height 15
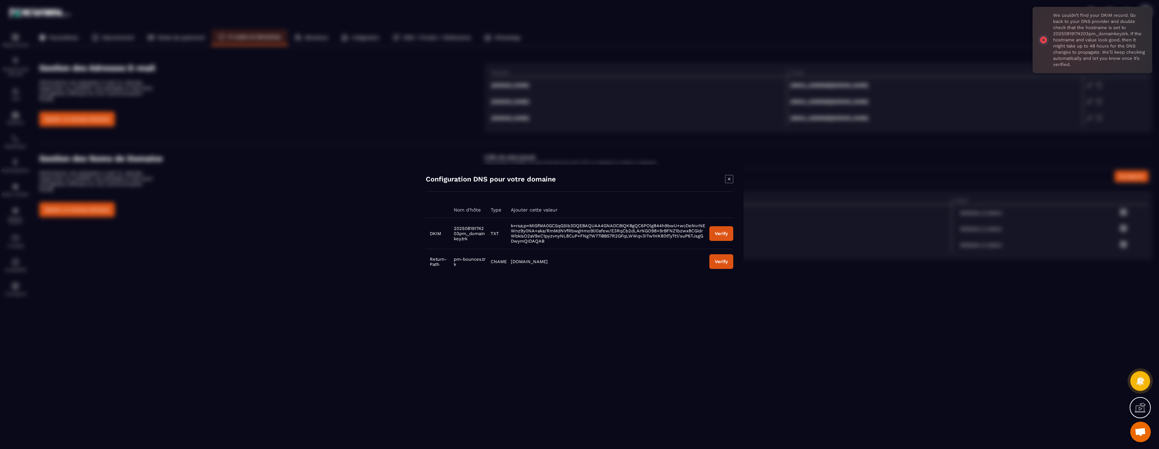
click at [731, 177] on icon "Modal window" at bounding box center [729, 179] width 8 height 8
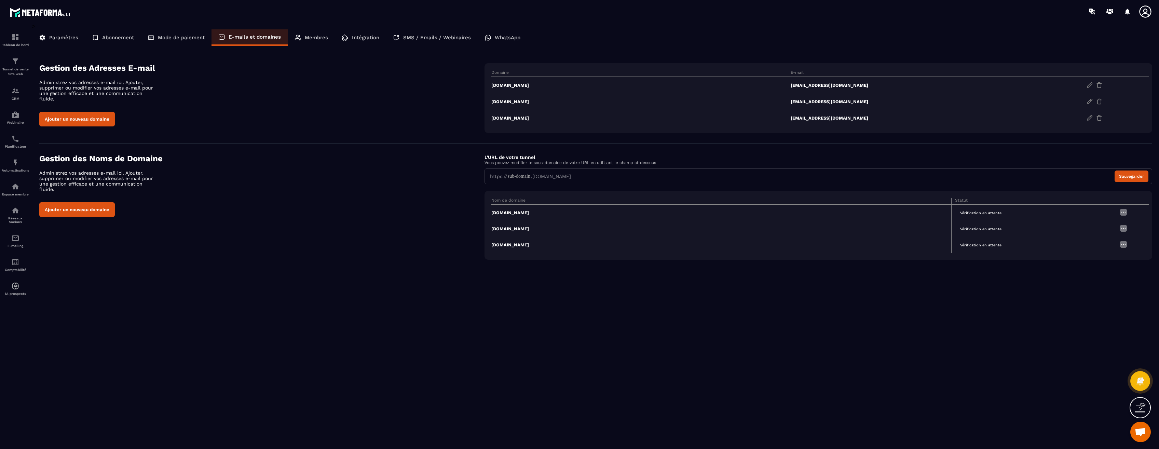
click at [851, 410] on icon at bounding box center [1140, 407] width 11 height 11
click at [502, 216] on td "equilibractions.fr" at bounding box center [721, 213] width 460 height 16
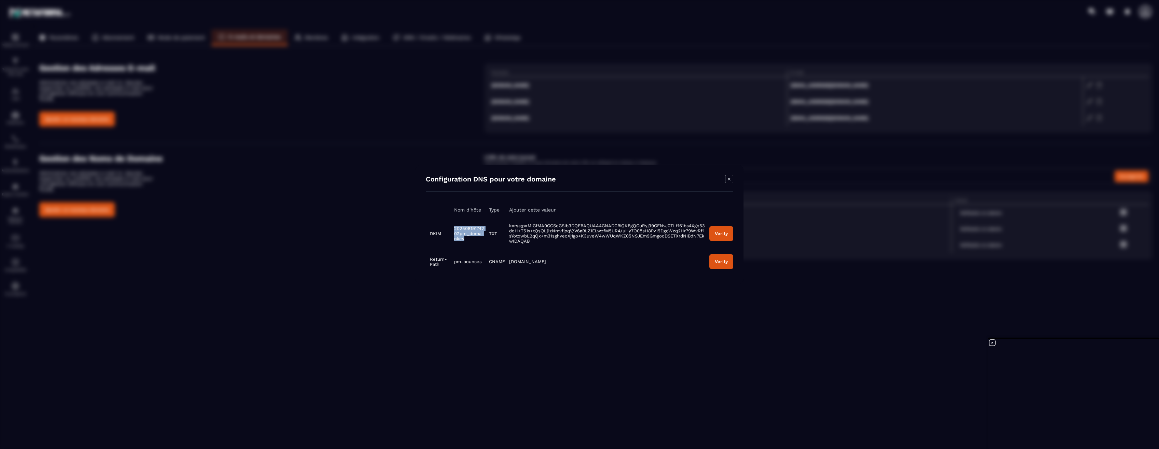
drag, startPoint x: 453, startPoint y: 228, endPoint x: 483, endPoint y: 238, distance: 31.6
click at [483, 238] on td "20250819174202pm._domainkey" at bounding box center [467, 233] width 35 height 31
copy span "20250819174202pm._domainkey"
drag, startPoint x: 440, startPoint y: 233, endPoint x: 429, endPoint y: 231, distance: 11.1
click at [429, 231] on td "DKIM" at bounding box center [438, 233] width 24 height 31
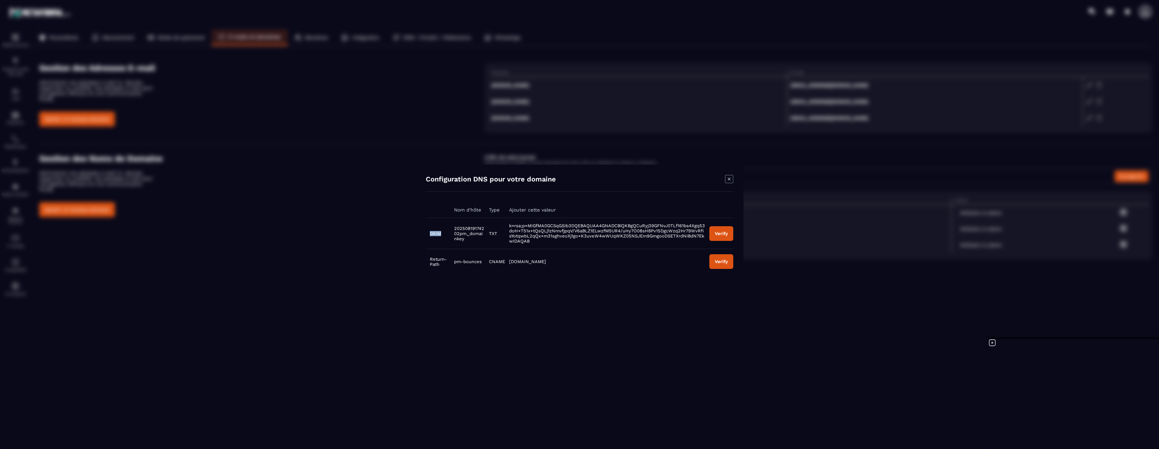
copy td "DKIM"
click at [468, 244] on td "20250819174202pm._domainkey" at bounding box center [467, 233] width 35 height 31
drag, startPoint x: 467, startPoint y: 242, endPoint x: 453, endPoint y: 228, distance: 19.3
click at [453, 228] on td "20250819174202pm._domainkey" at bounding box center [467, 233] width 35 height 31
copy span "20250819174202pm._domainkey"
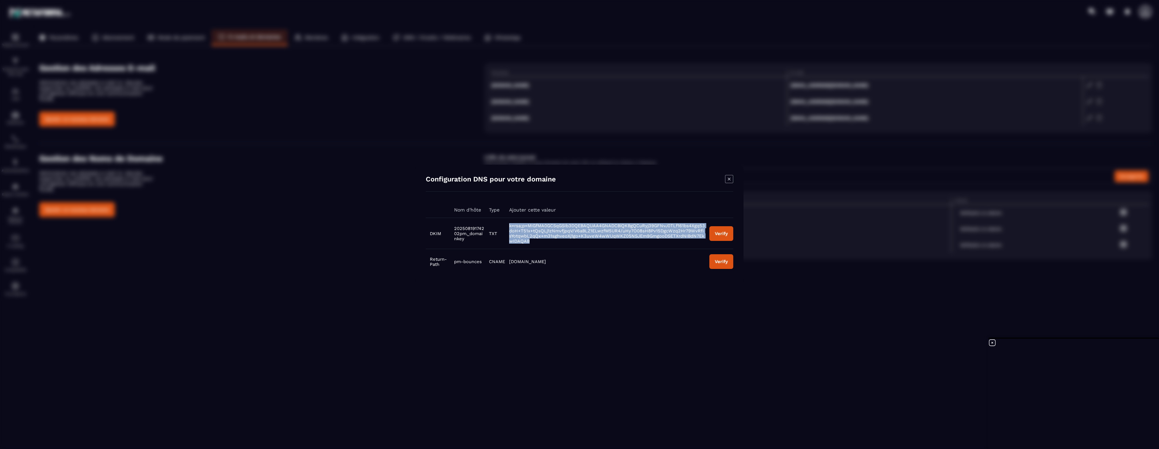
drag, startPoint x: 510, startPoint y: 224, endPoint x: 538, endPoint y: 241, distance: 32.8
click at [538, 241] on td "k=rsa;p=MIGfMA0GCSqGSIb3DQEBAQUAA4GNADCBiQKBgQCuRyj39GFNvJ0TLf161bs4Xgq53doH+T5…" at bounding box center [605, 233] width 200 height 31
copy span "k=rsa;p=MIGfMA0GCSqGSIb3DQEBAQUAA4GNADCBiQKBgQCuRyj39GFNvJ0TLf161bs4Xgq53doH+T5…"
click at [500, 301] on div "Modal window" at bounding box center [579, 224] width 1159 height 449
click at [730, 179] on icon "Modal window" at bounding box center [729, 179] width 3 height 3
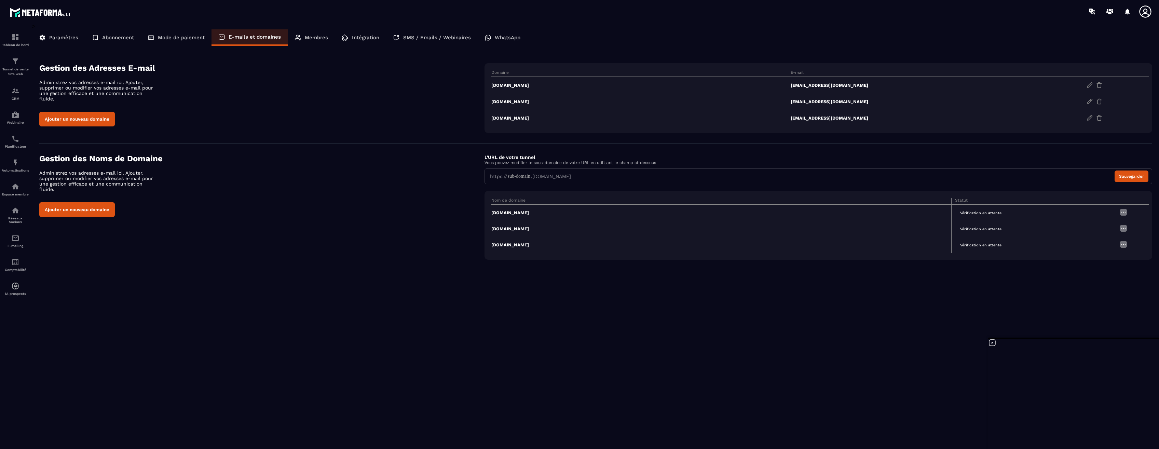
click at [851, 213] on span "Vérification en attente" at bounding box center [981, 213] width 52 height 8
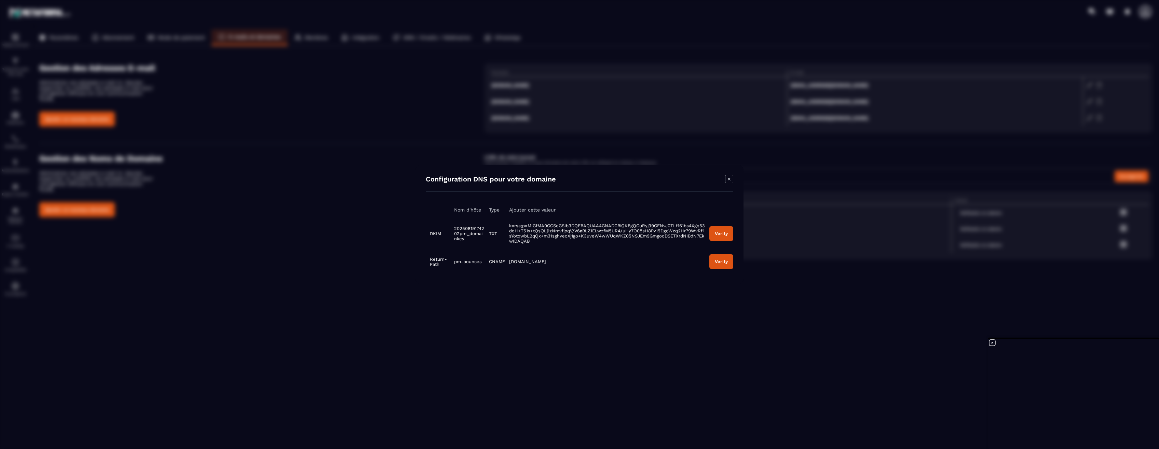
click at [717, 235] on div "Verify" at bounding box center [721, 233] width 13 height 5
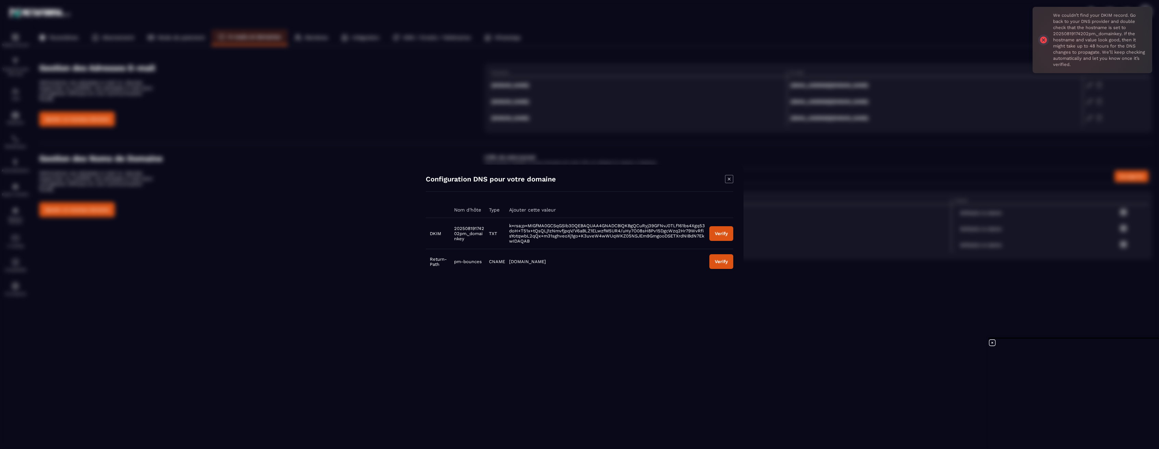
click at [731, 178] on icon "Modal window" at bounding box center [729, 179] width 8 height 8
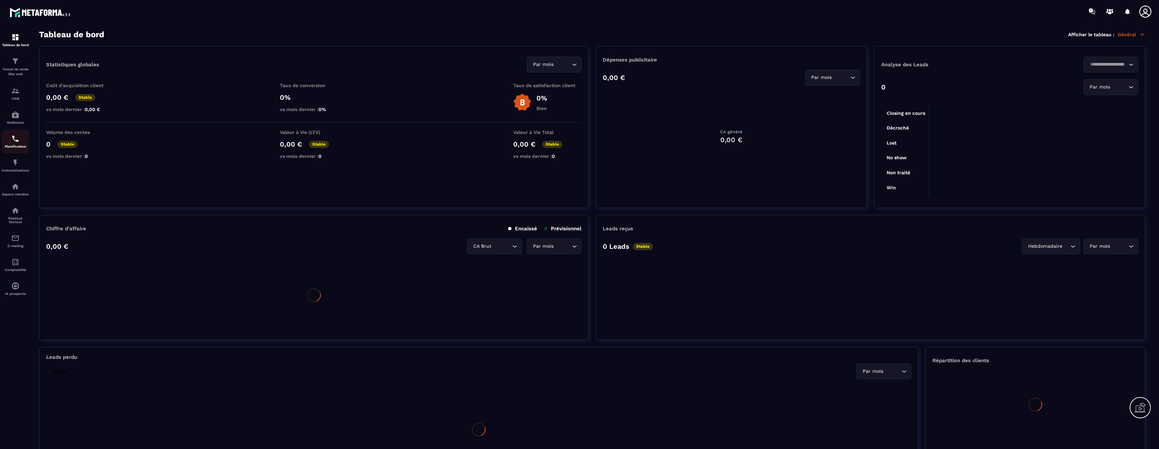
click at [16, 138] on img at bounding box center [15, 139] width 8 height 8
